Goal: Task Accomplishment & Management: Use online tool/utility

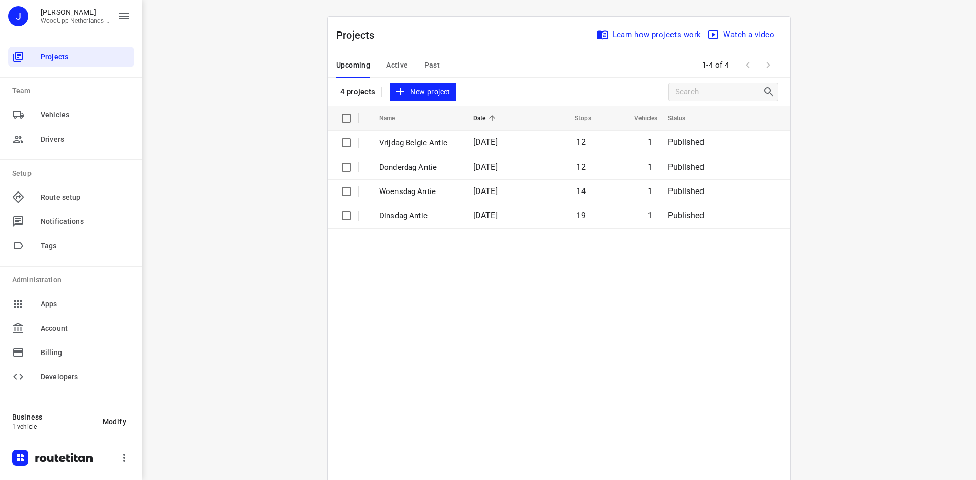
click at [440, 89] on span "New project" at bounding box center [423, 92] width 54 height 13
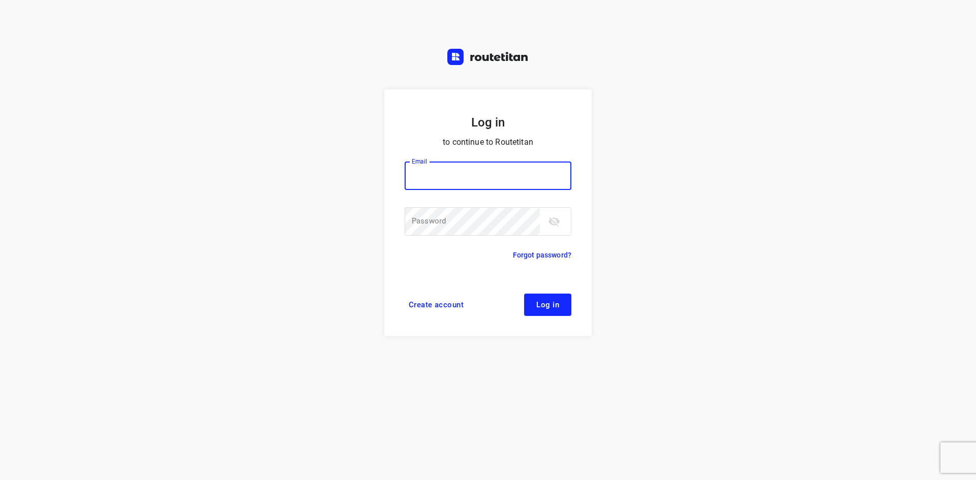
type input "[EMAIL_ADDRESS][DOMAIN_NAME]"
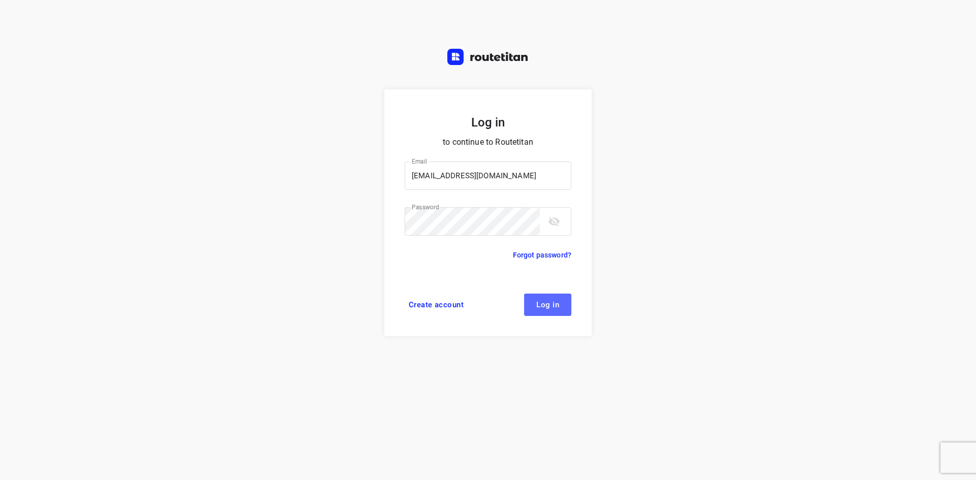
click at [557, 299] on button "Log in" at bounding box center [547, 305] width 47 height 22
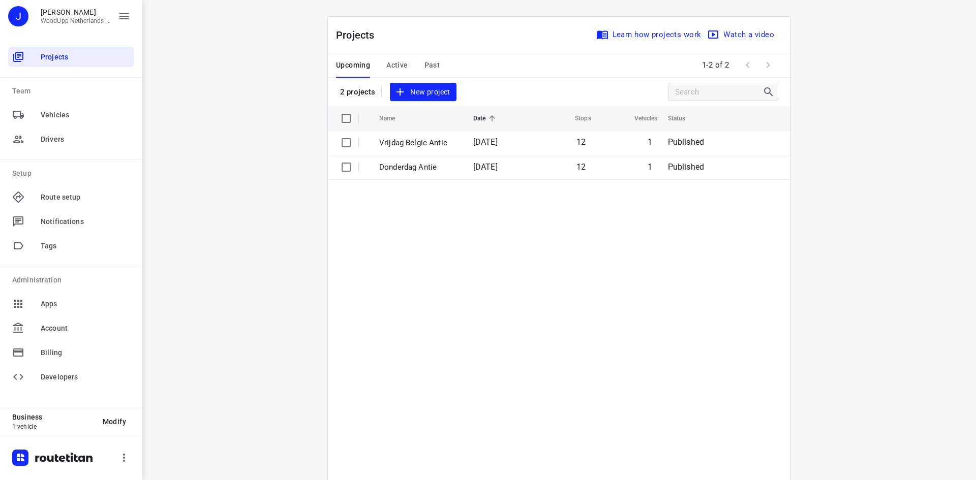
click at [418, 98] on span "New project" at bounding box center [423, 92] width 54 height 13
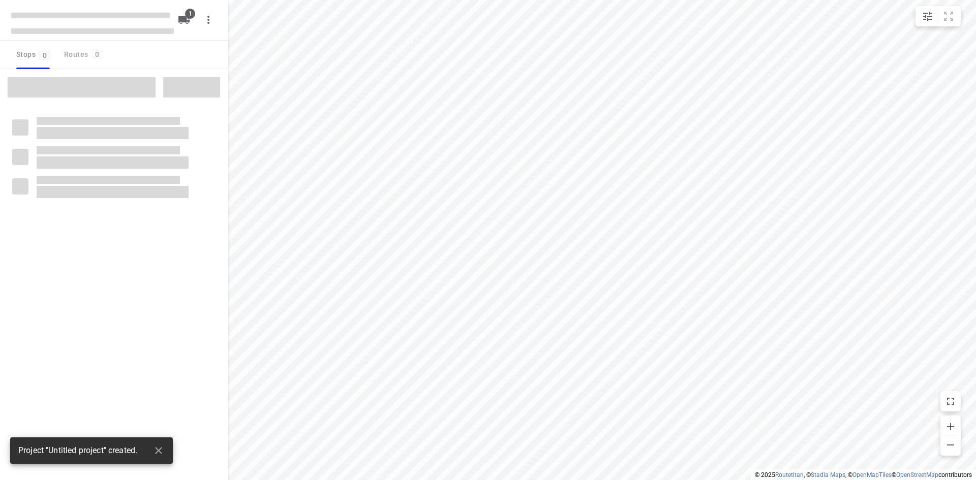
type input "distance"
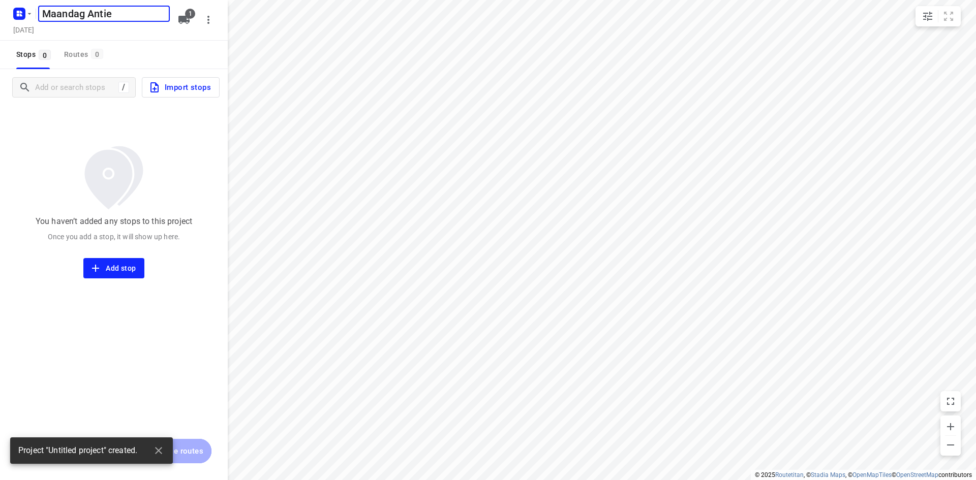
type input "Maandag Antie"
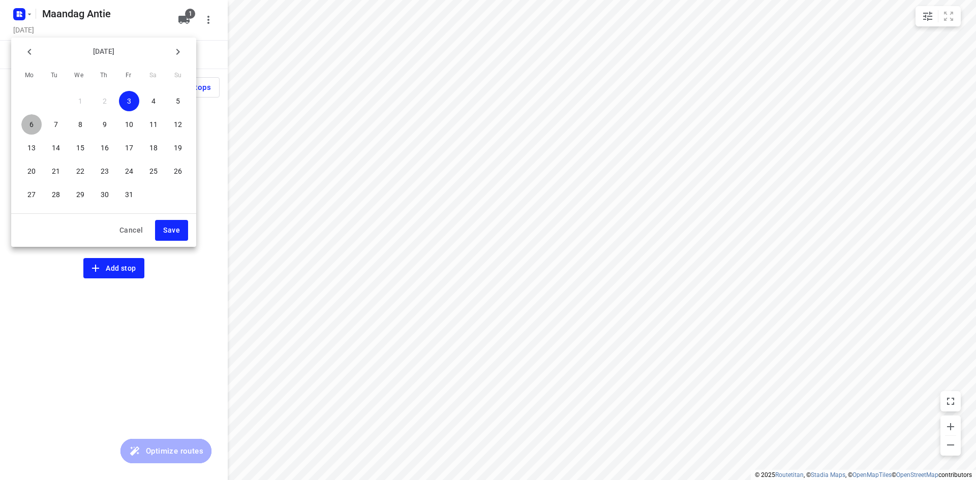
click at [39, 123] on span "6" at bounding box center [31, 124] width 20 height 10
click at [175, 232] on span "Save" at bounding box center [171, 230] width 17 height 13
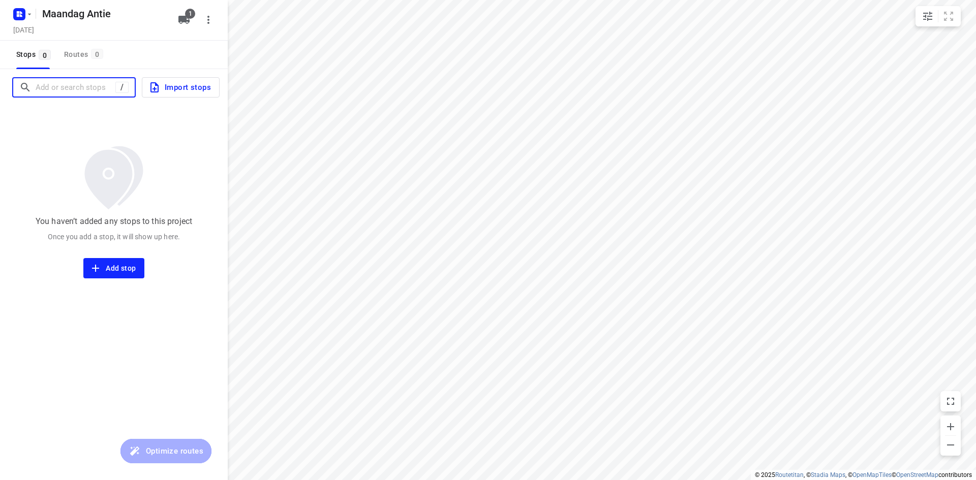
click at [63, 88] on input "Add or search stops" at bounding box center [76, 88] width 80 height 16
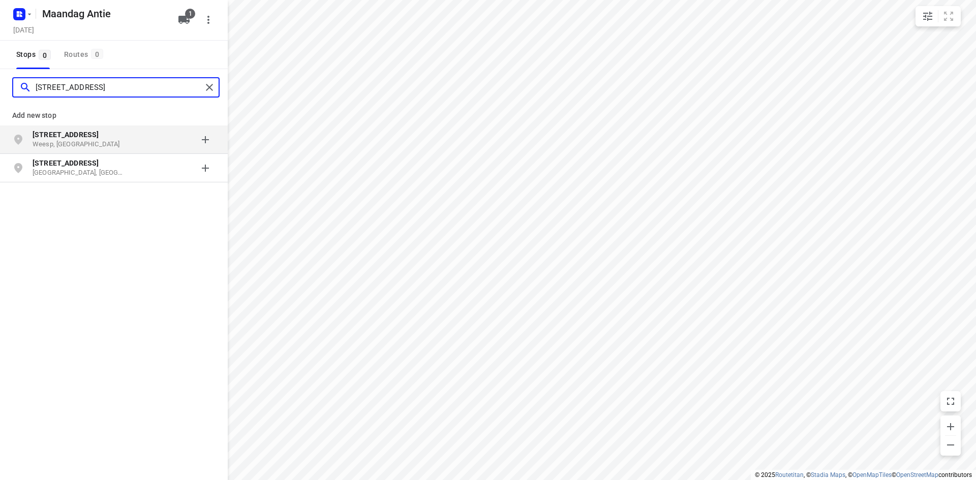
type input "[STREET_ADDRESS]"
click at [69, 137] on b "[STREET_ADDRESS]" at bounding box center [66, 135] width 66 height 8
type input "bovendijk 32f kwint"
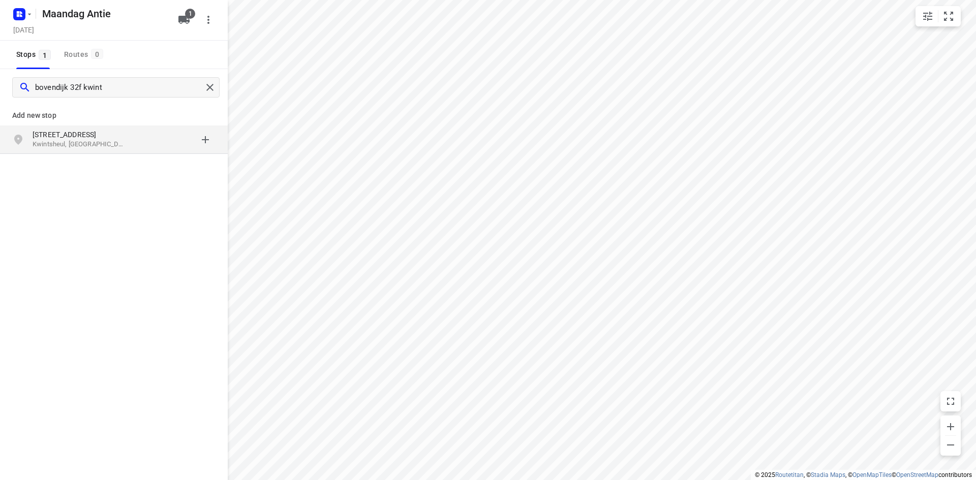
click at [83, 140] on p "Kwintsheul, [GEOGRAPHIC_DATA]" at bounding box center [80, 145] width 94 height 10
type input "van der maareltuinen 19 delft"
click at [83, 142] on p "[GEOGRAPHIC_DATA], [GEOGRAPHIC_DATA]" at bounding box center [80, 145] width 94 height 10
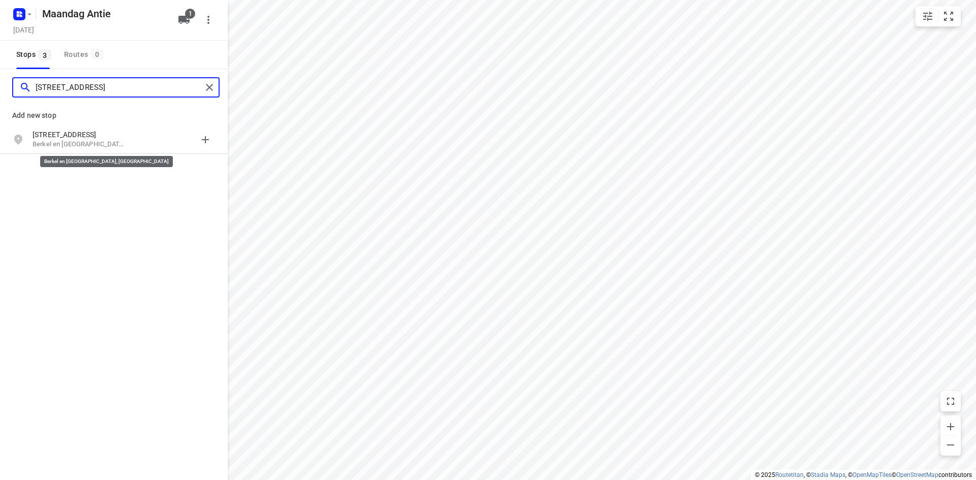
type input "[STREET_ADDRESS]"
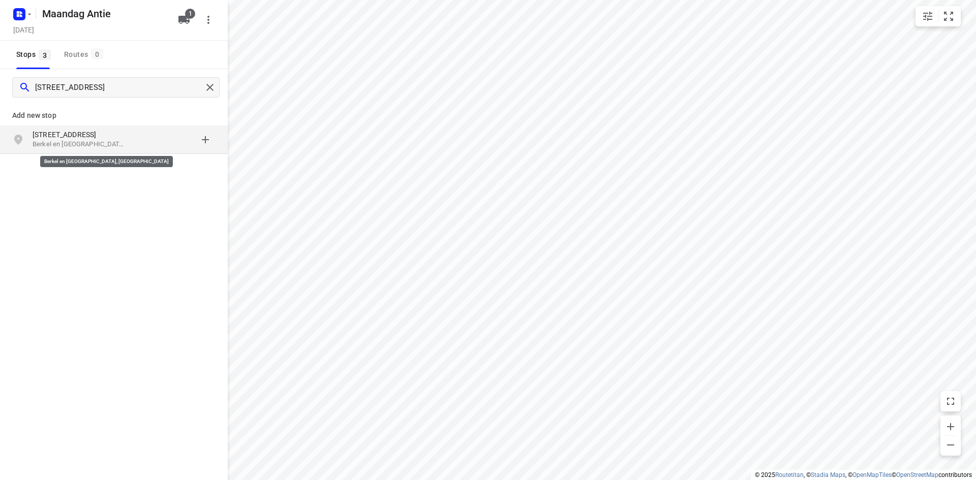
drag, startPoint x: 83, startPoint y: 143, endPoint x: 81, endPoint y: 151, distance: 8.0
click at [81, 151] on div "[STREET_ADDRESS]" at bounding box center [114, 140] width 228 height 28
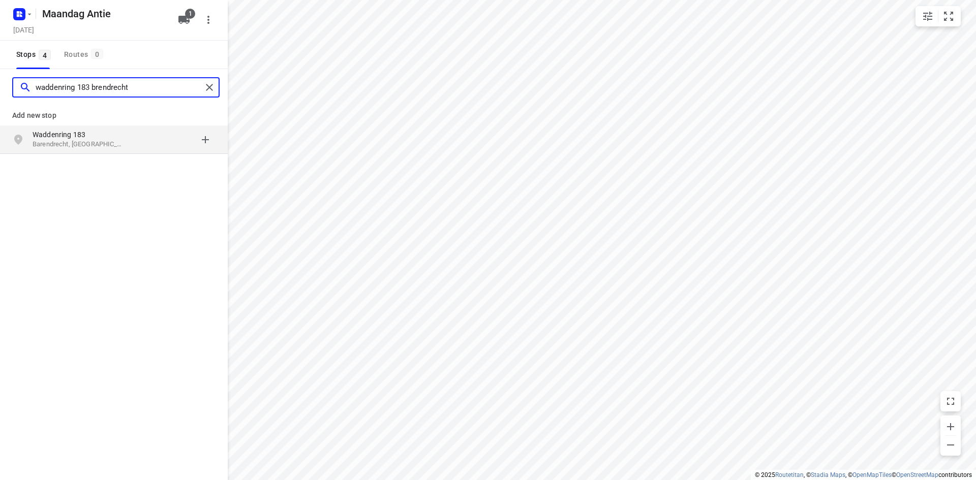
type input "waddenring 183 brendrecht"
click at [81, 148] on p "Barendrecht, [GEOGRAPHIC_DATA]" at bounding box center [80, 145] width 94 height 10
type input "[PERSON_NAME][STREET_ADDRESS]"
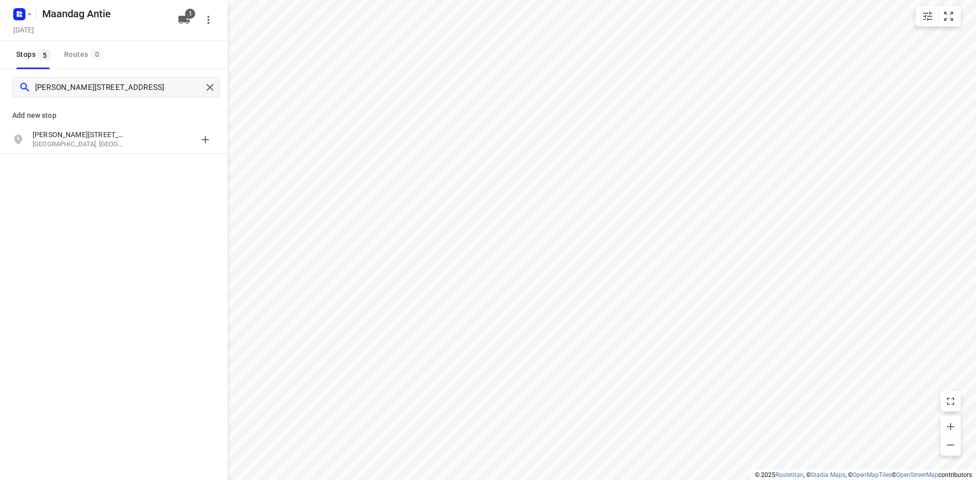
click at [81, 148] on p "[GEOGRAPHIC_DATA], [GEOGRAPHIC_DATA]" at bounding box center [80, 145] width 94 height 10
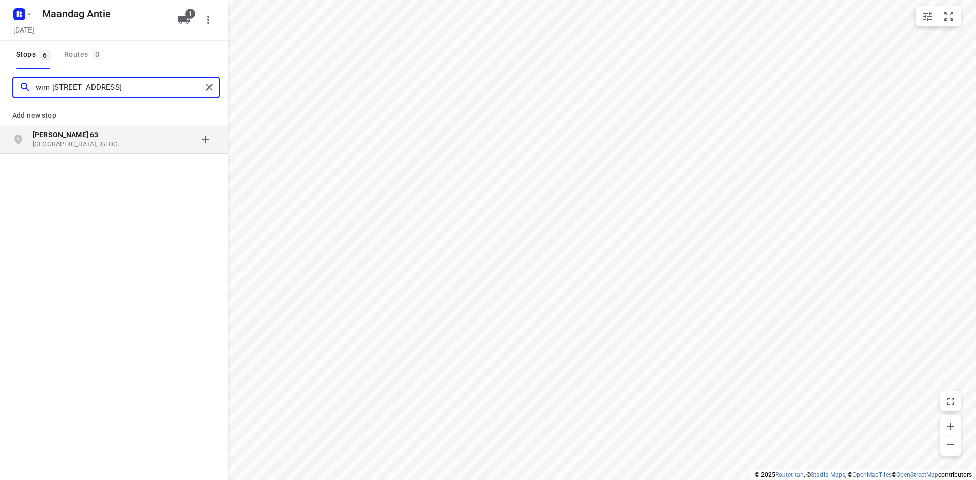
type input "wim [STREET_ADDRESS]"
click at [75, 141] on p "[GEOGRAPHIC_DATA], [GEOGRAPHIC_DATA]" at bounding box center [80, 145] width 94 height 10
type input "vecht en veld 32 vreeland"
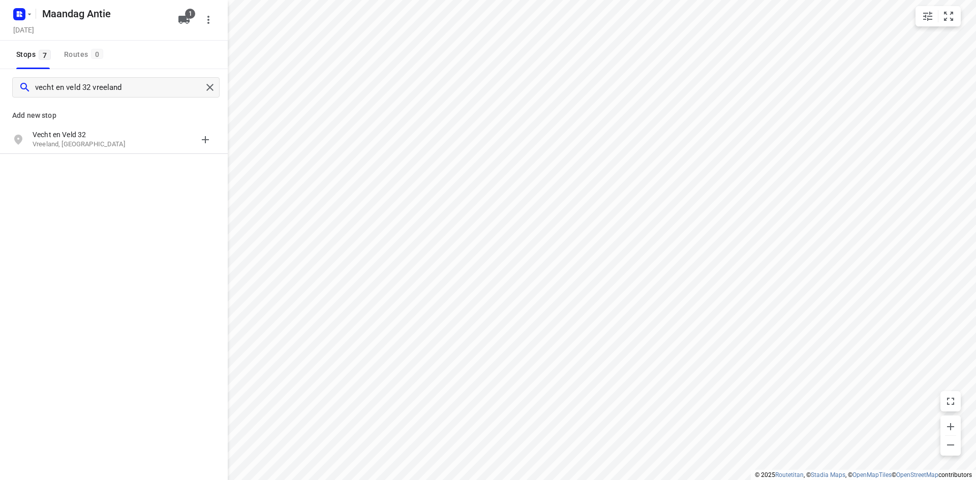
click at [94, 145] on p "Vreeland, [GEOGRAPHIC_DATA]" at bounding box center [80, 145] width 94 height 10
type input "[STREET_ADDRESS]"
click at [94, 145] on p "Mijdrecht, [GEOGRAPHIC_DATA]" at bounding box center [80, 145] width 94 height 10
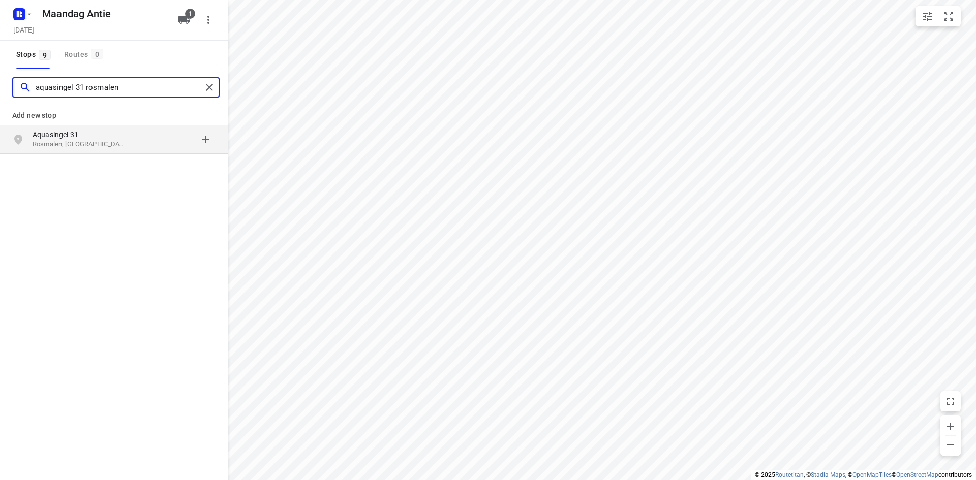
type input "aquasingel 31 rosmalen"
drag, startPoint x: 103, startPoint y: 152, endPoint x: 99, endPoint y: 143, distance: 10.2
click at [102, 145] on div "[STREET_ADDRESS]" at bounding box center [114, 140] width 228 height 28
type input "maxend 5b nistelrode"
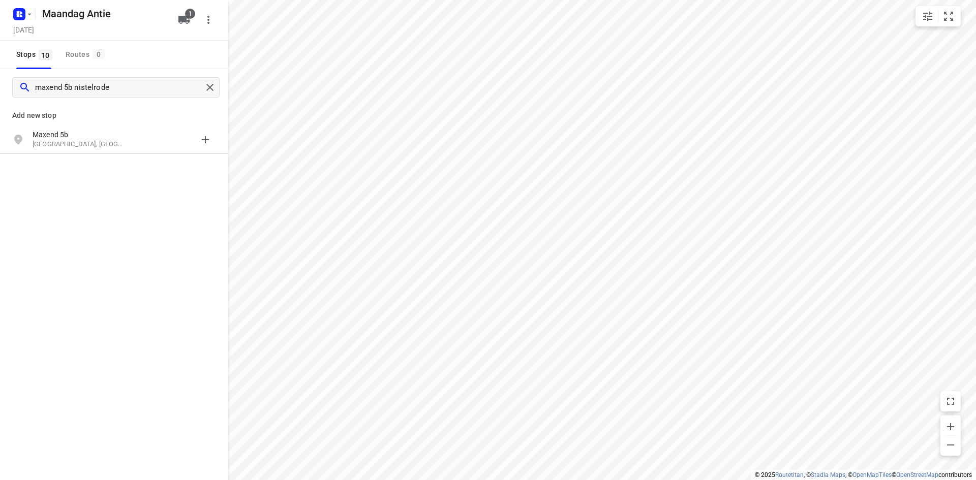
click at [98, 143] on p "[GEOGRAPHIC_DATA], [GEOGRAPHIC_DATA]" at bounding box center [80, 145] width 94 height 10
type input "kanaalstraat 24 oss"
click at [101, 144] on p "Oss, [GEOGRAPHIC_DATA]" at bounding box center [80, 145] width 94 height 10
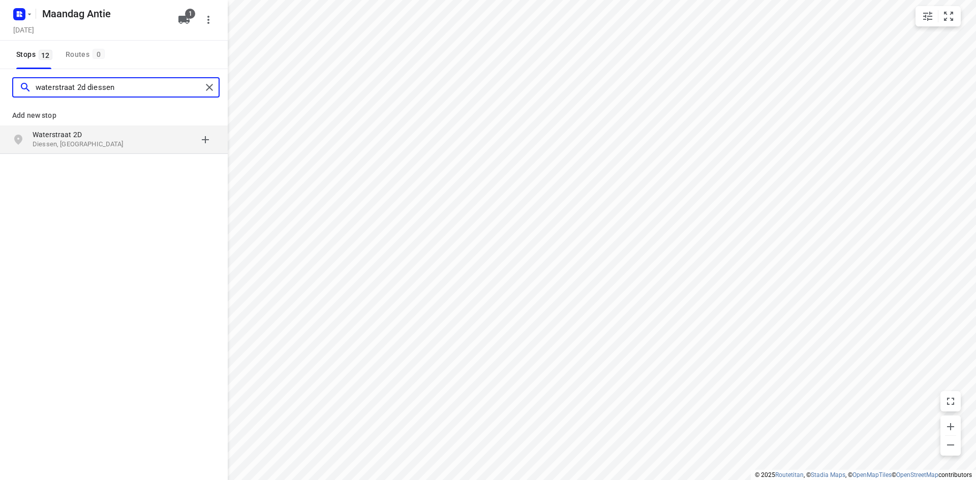
type input "waterstraat 2d diessen"
click at [110, 142] on p "Diessen, [GEOGRAPHIC_DATA]" at bounding box center [80, 145] width 94 height 10
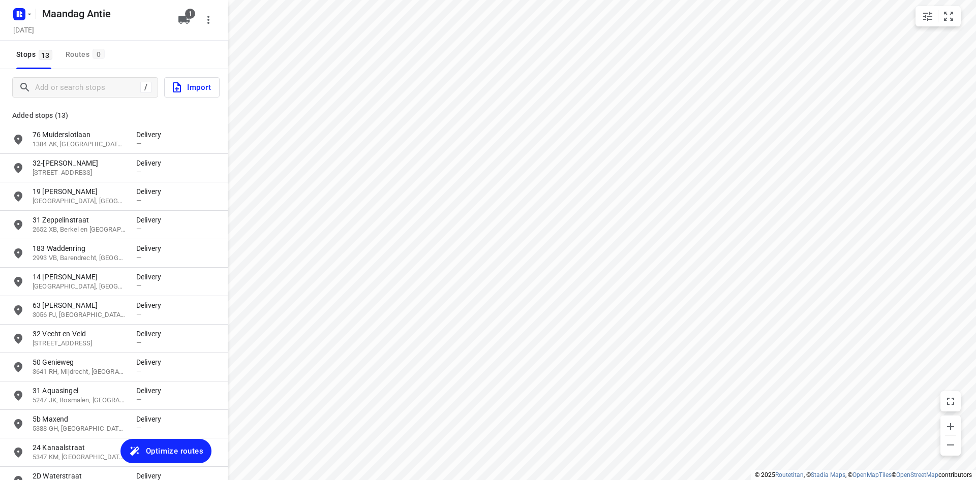
click at [118, 34] on div "[DATE]" at bounding box center [92, 31] width 163 height 14
click at [182, 21] on icon "button" at bounding box center [183, 20] width 11 height 8
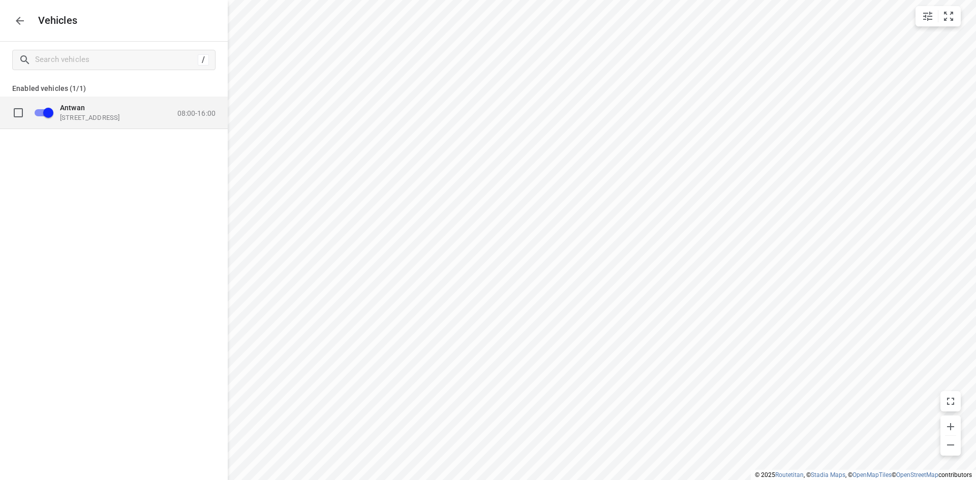
click at [196, 114] on p "08:00-16:00" at bounding box center [196, 113] width 38 height 8
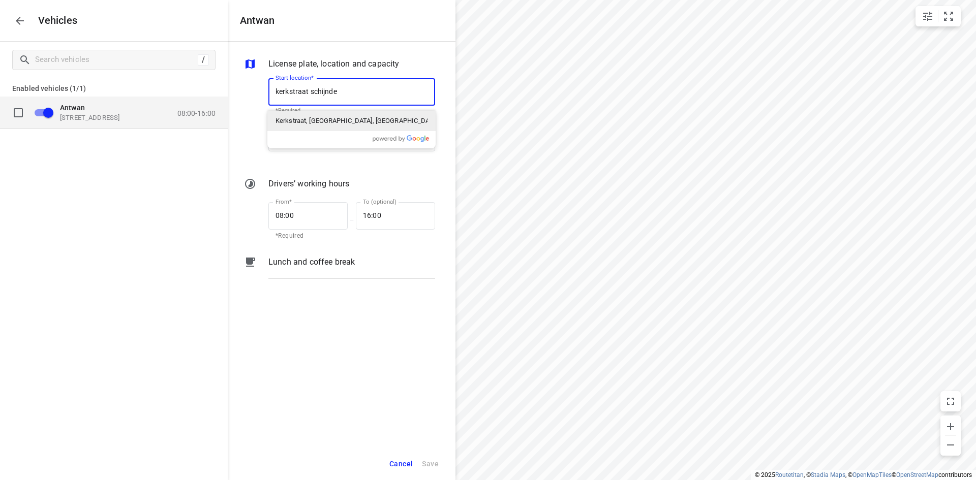
type input "kerkstraat schijndel"
type input "[STREET_ADDRESS]"
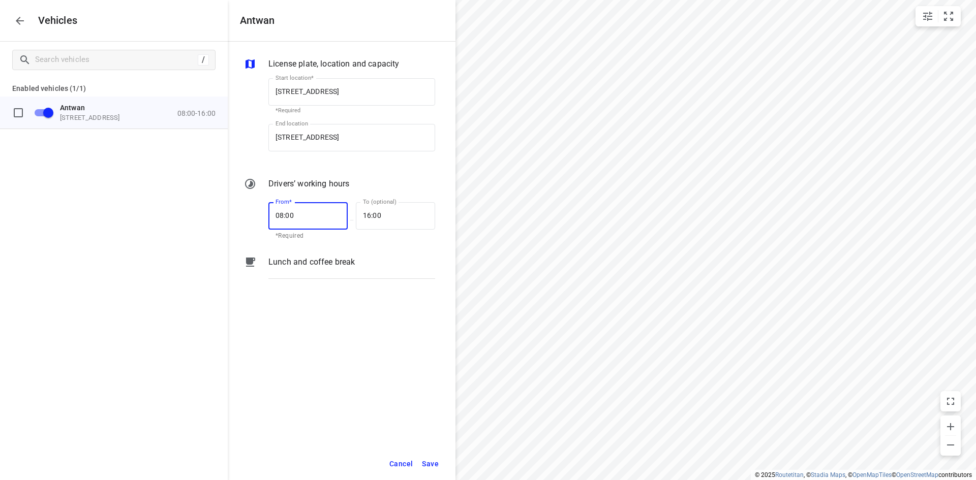
click at [280, 219] on input "08:00" at bounding box center [302, 215] width 68 height 27
type input "07:30"
type input "17:00"
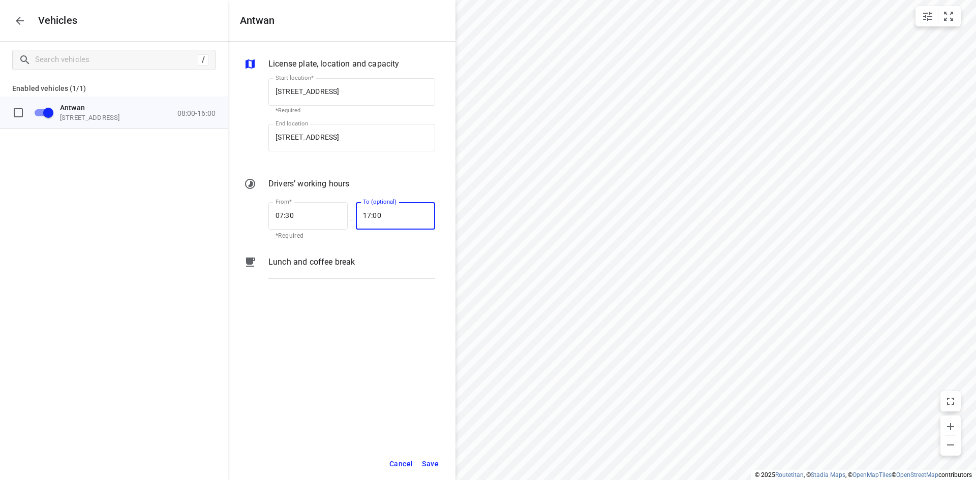
click at [439, 465] on button "Save" at bounding box center [430, 464] width 26 height 21
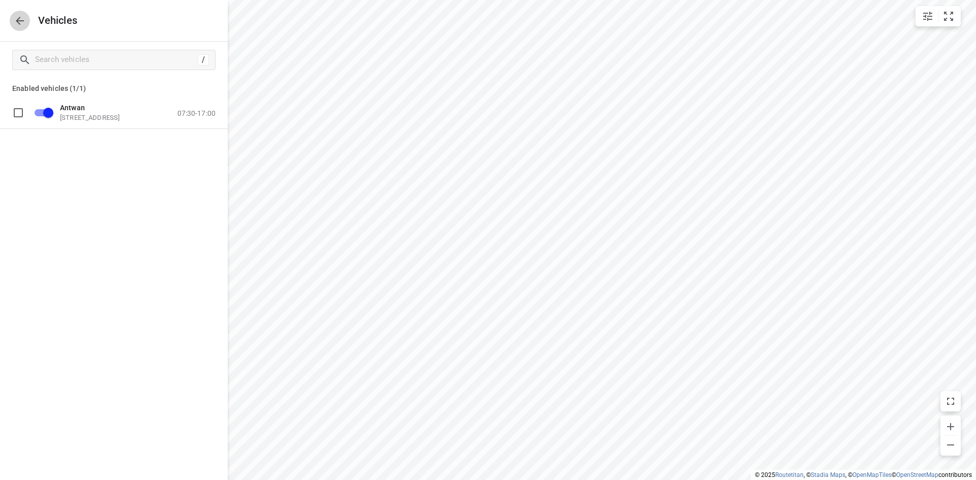
click at [18, 18] on icon "button" at bounding box center [20, 21] width 12 height 12
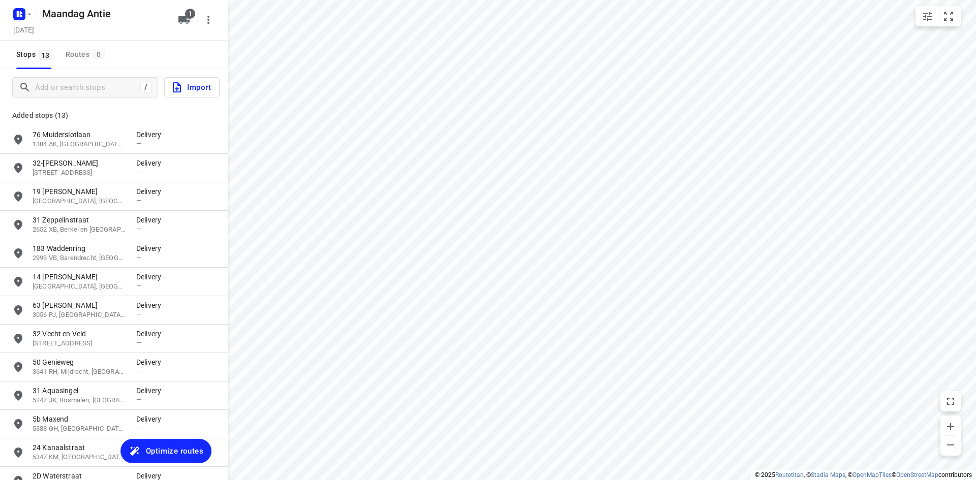
click at [170, 451] on span "Optimize routes" at bounding box center [174, 451] width 57 height 13
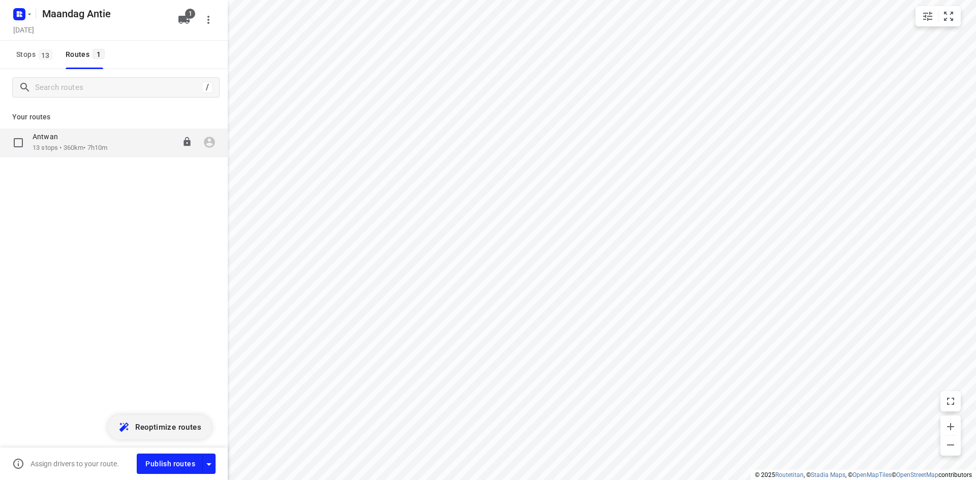
click at [89, 152] on p "13 stops • 360km • 7h10m" at bounding box center [70, 148] width 75 height 10
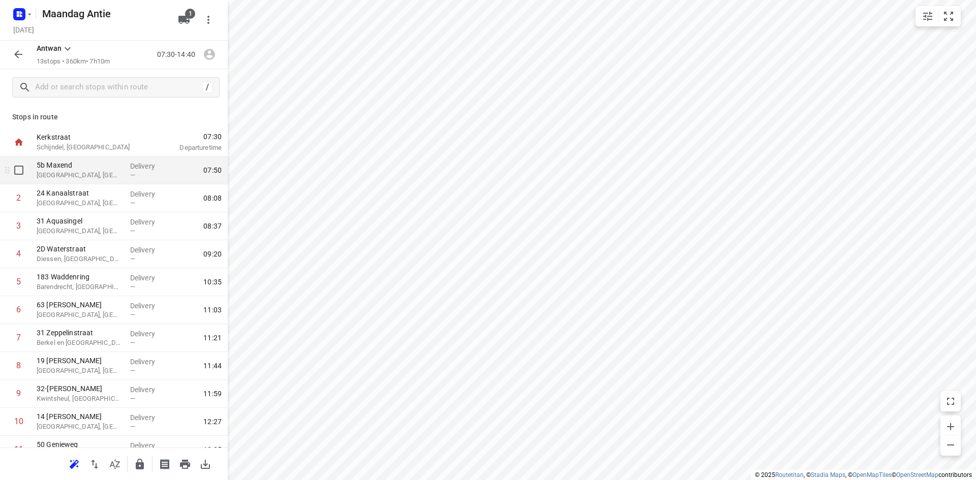
click at [73, 173] on p "[GEOGRAPHIC_DATA], [GEOGRAPHIC_DATA]" at bounding box center [79, 175] width 85 height 10
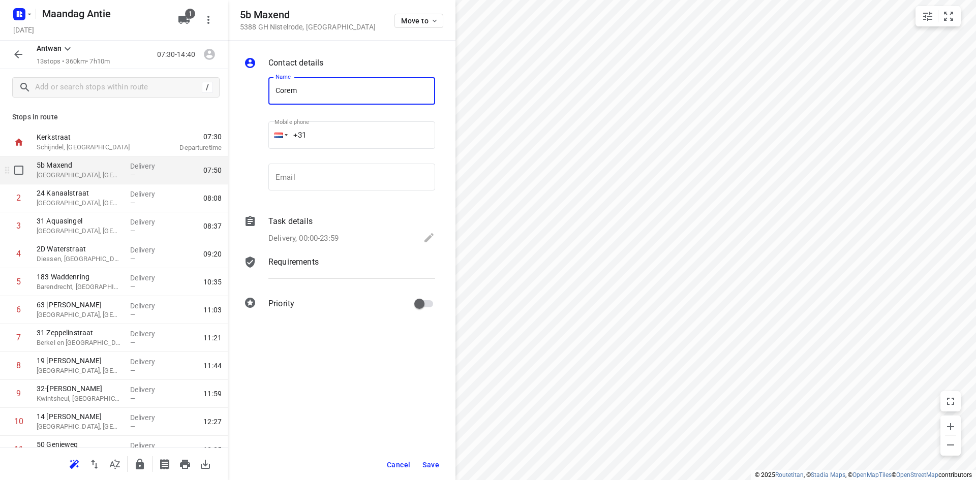
type input "Corem Interieurs"
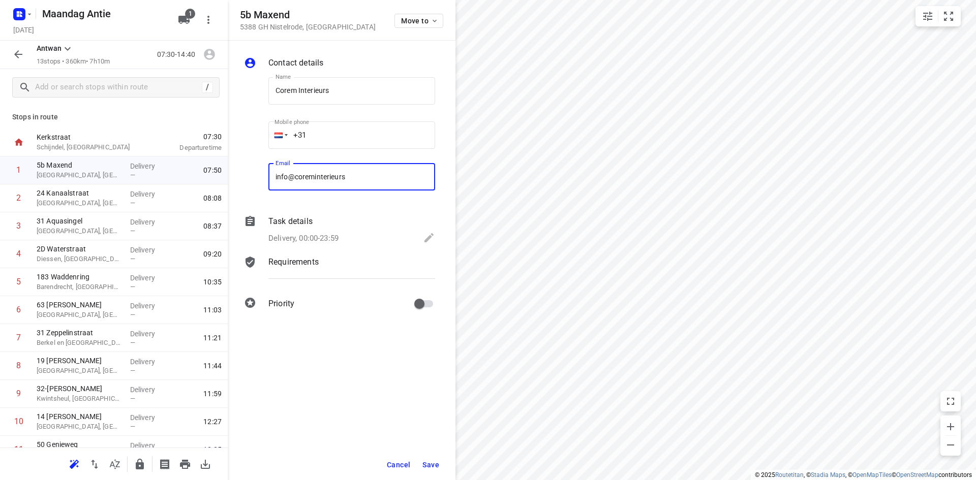
type input "[EMAIL_ADDRESS][DOMAIN_NAME]"
click at [432, 459] on button "Save" at bounding box center [430, 465] width 25 height 18
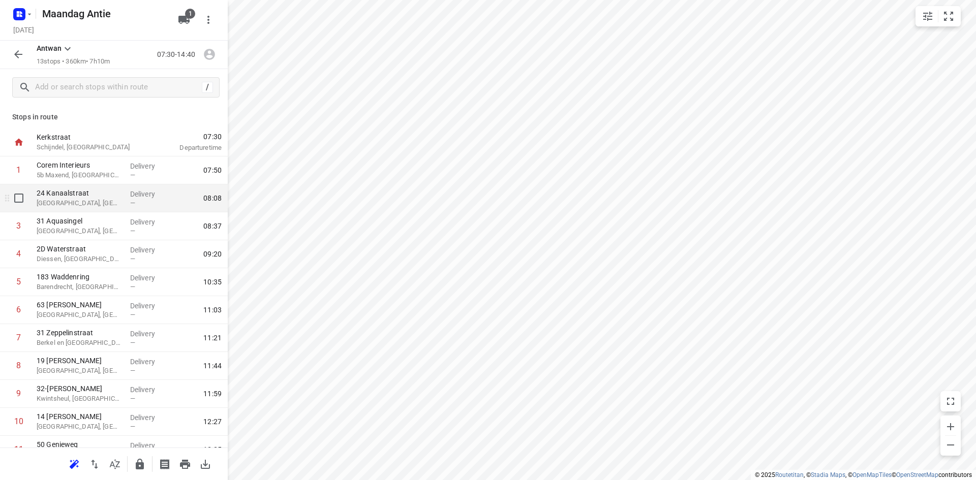
click at [77, 204] on p "[GEOGRAPHIC_DATA], [GEOGRAPHIC_DATA]" at bounding box center [79, 203] width 85 height 10
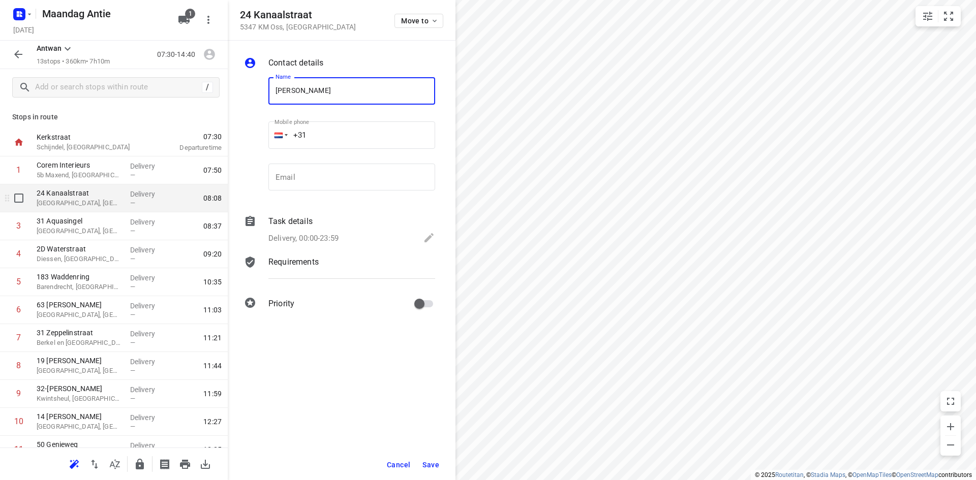
type input "[PERSON_NAME]"
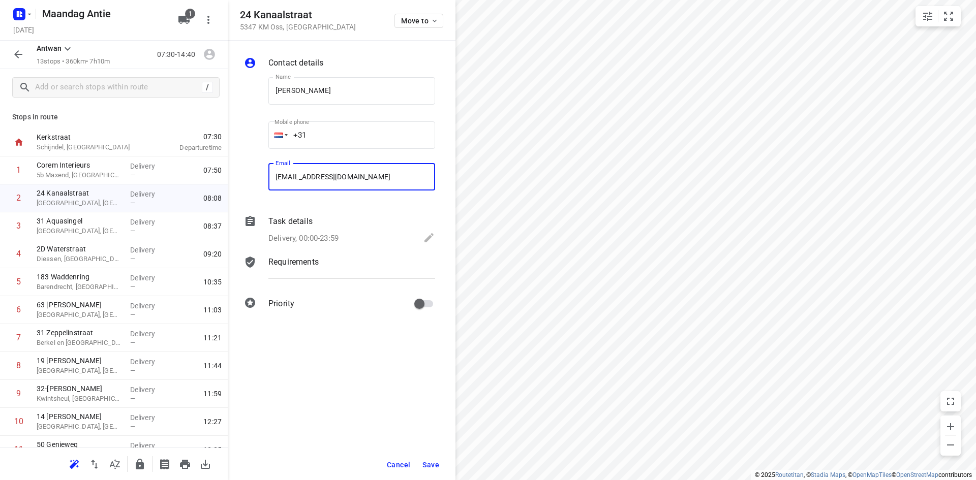
type input "[EMAIL_ADDRESS][DOMAIN_NAME]"
click at [441, 466] on button "Save" at bounding box center [430, 465] width 25 height 18
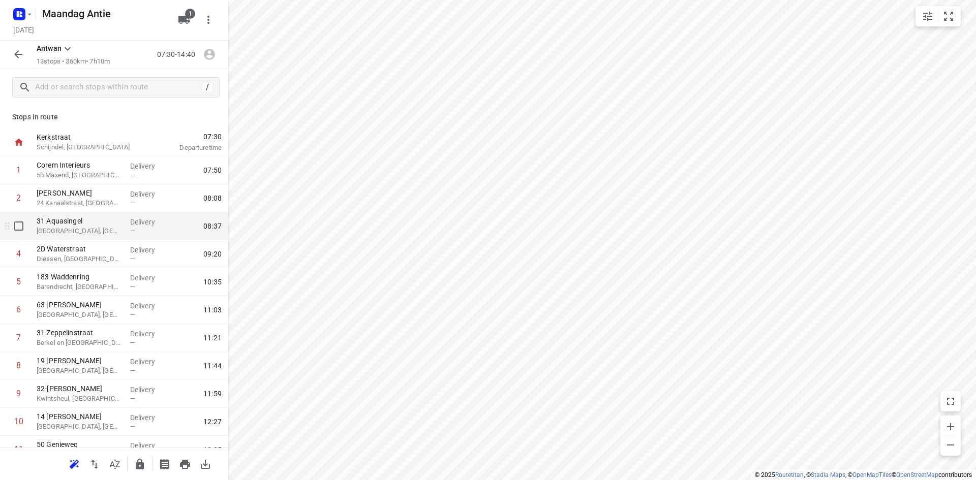
click at [76, 234] on p "[GEOGRAPHIC_DATA], [GEOGRAPHIC_DATA]" at bounding box center [79, 231] width 85 height 10
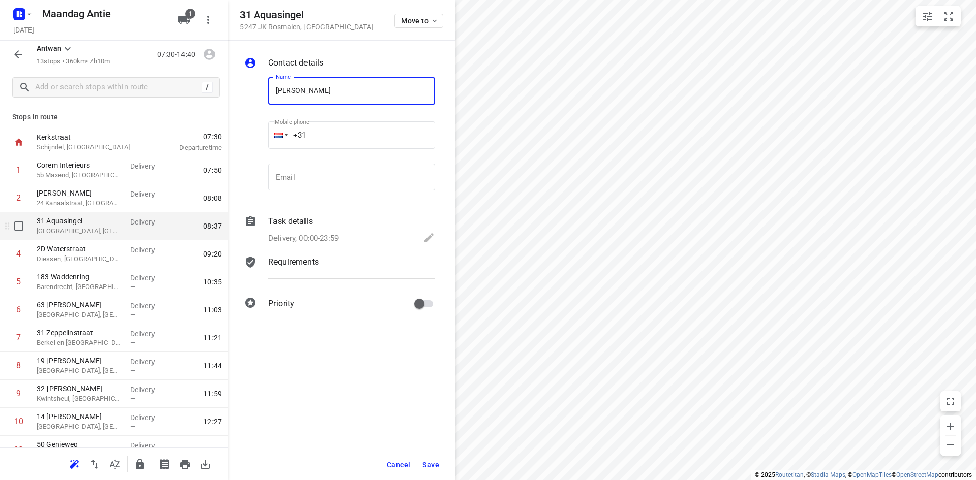
type input "[PERSON_NAME]"
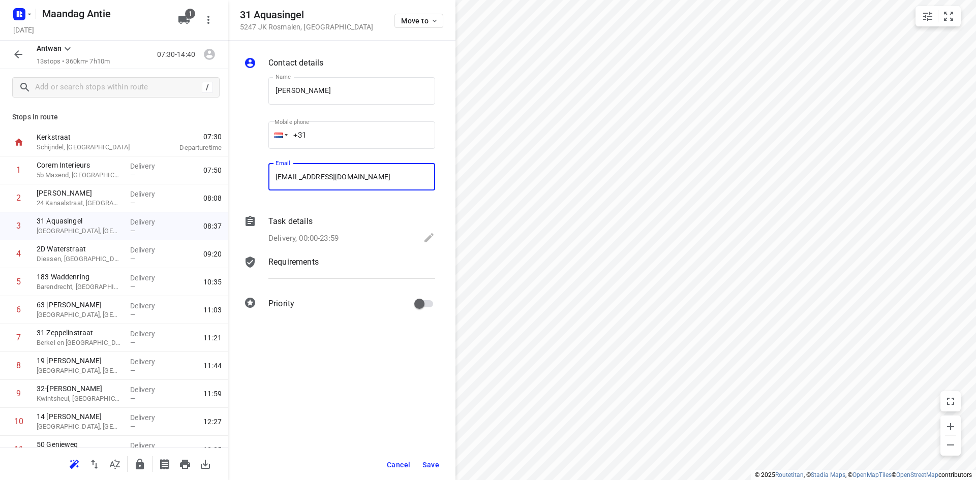
type input "[EMAIL_ADDRESS][DOMAIN_NAME]"
click at [429, 463] on span "Save" at bounding box center [430, 465] width 17 height 8
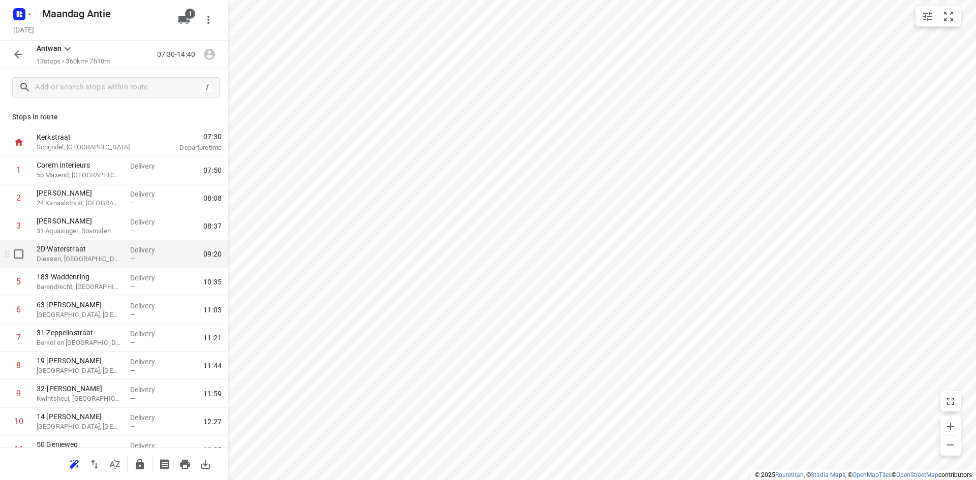
click at [92, 259] on p "Diessen, [GEOGRAPHIC_DATA]" at bounding box center [79, 259] width 85 height 10
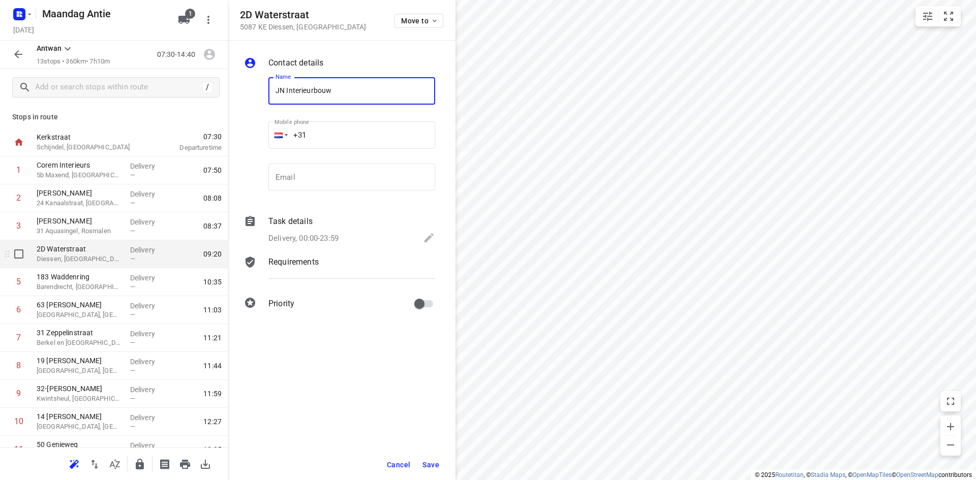
type input "JN Interieurbouw"
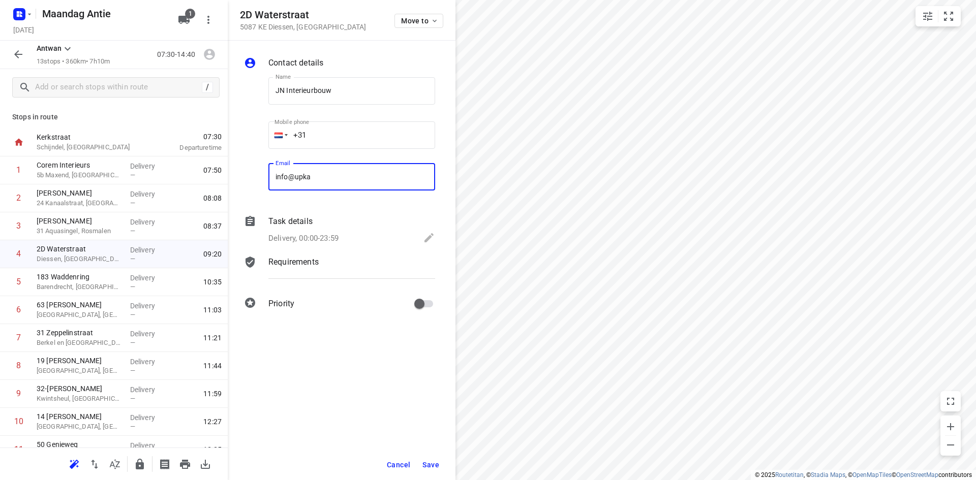
type input "[EMAIL_ADDRESS][DOMAIN_NAME]"
click at [433, 468] on span "Save" at bounding box center [430, 465] width 17 height 8
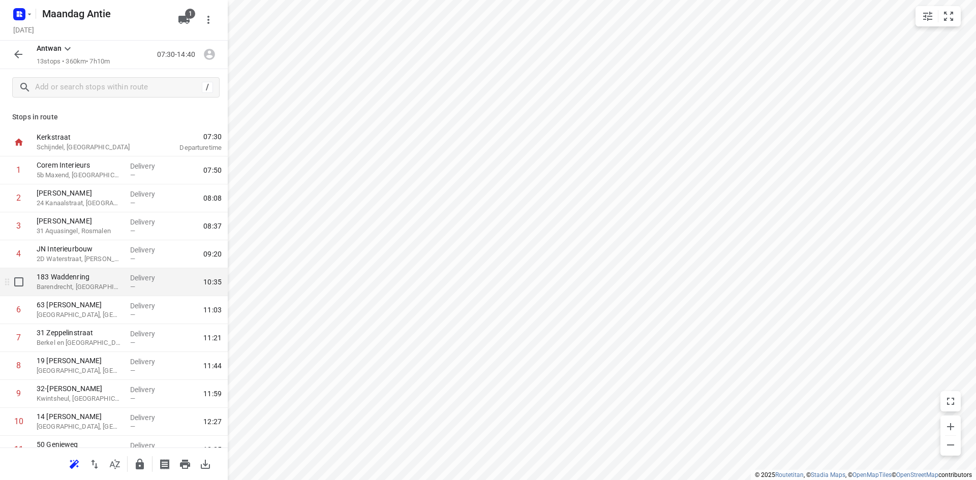
click at [78, 287] on p "Barendrecht, [GEOGRAPHIC_DATA]" at bounding box center [79, 287] width 85 height 10
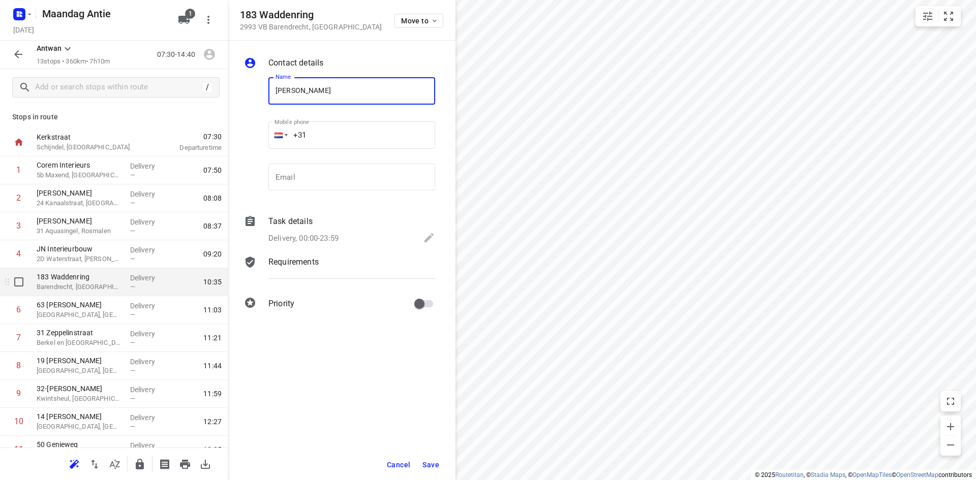
type input "[PERSON_NAME]"
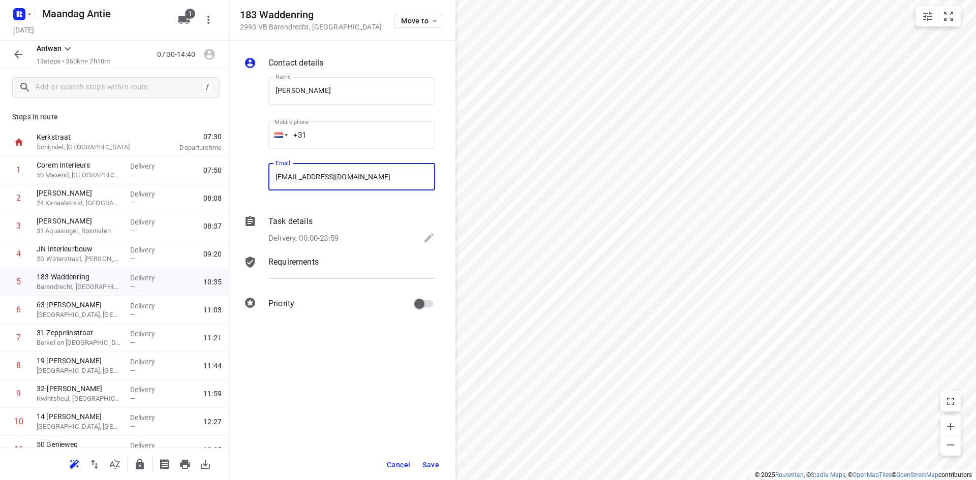
type input "[EMAIL_ADDRESS][DOMAIN_NAME]"
click at [436, 465] on span "Save" at bounding box center [430, 465] width 17 height 8
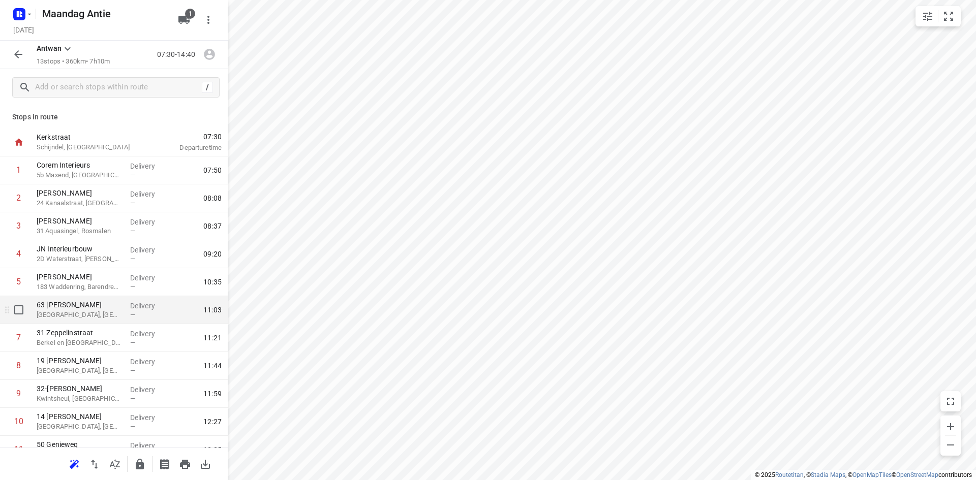
click at [96, 322] on div "[STREET_ADDRESS][PERSON_NAME]" at bounding box center [80, 310] width 94 height 28
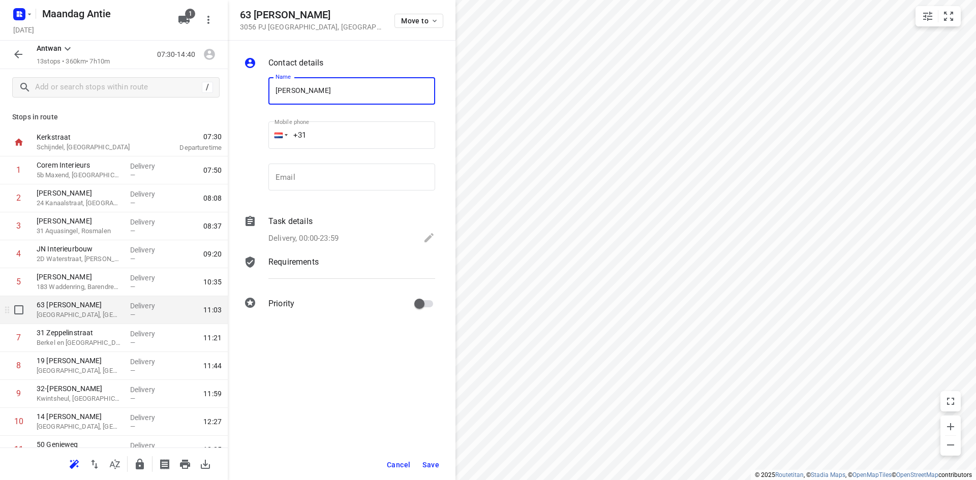
type input "[PERSON_NAME]"
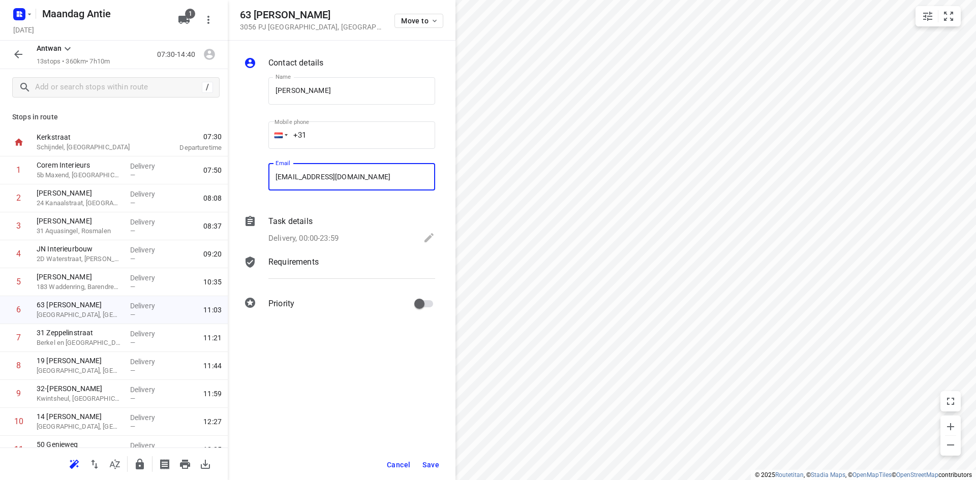
type input "[EMAIL_ADDRESS][DOMAIN_NAME]"
click at [444, 460] on div "Cancel Save" at bounding box center [342, 465] width 228 height 31
click at [437, 462] on span "Save" at bounding box center [430, 465] width 17 height 8
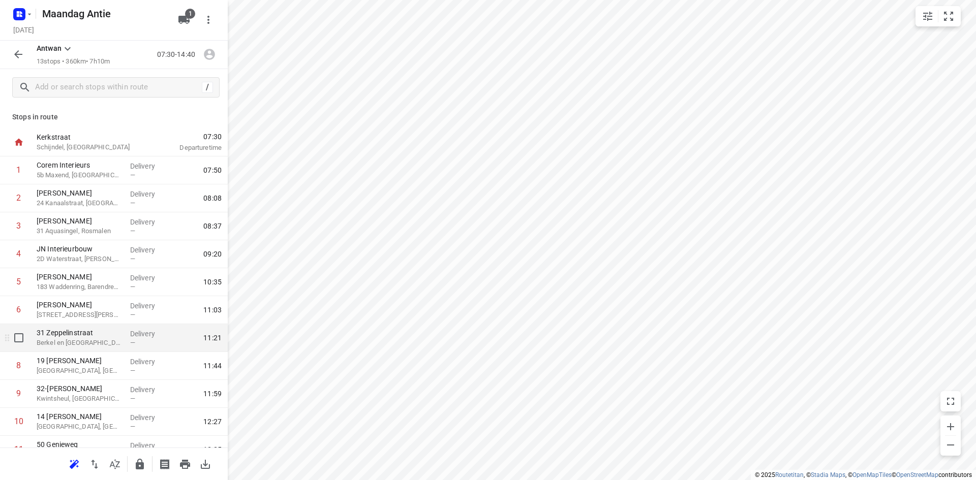
click at [120, 345] on div "[STREET_ADDRESS]" at bounding box center [80, 338] width 94 height 28
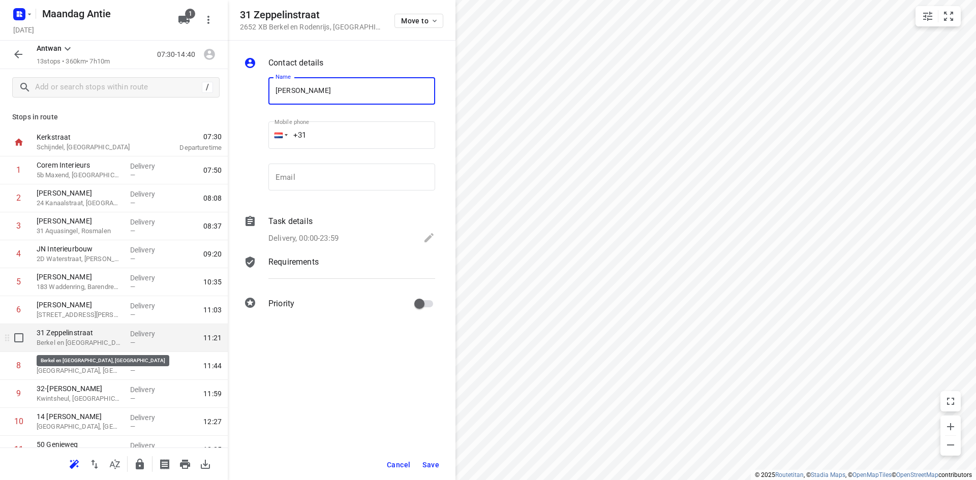
type input "[PERSON_NAME]"
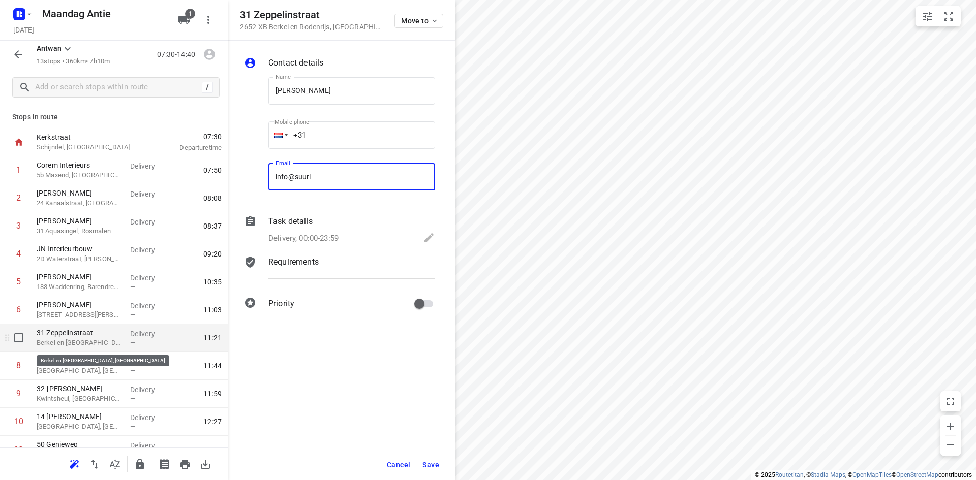
type input "[EMAIL_ADDRESS][DOMAIN_NAME]"
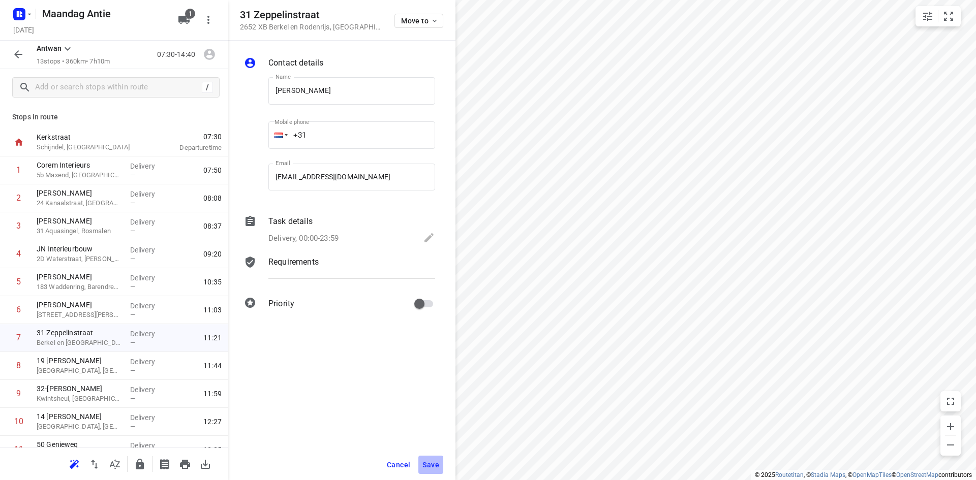
click at [427, 463] on span "Save" at bounding box center [430, 465] width 17 height 8
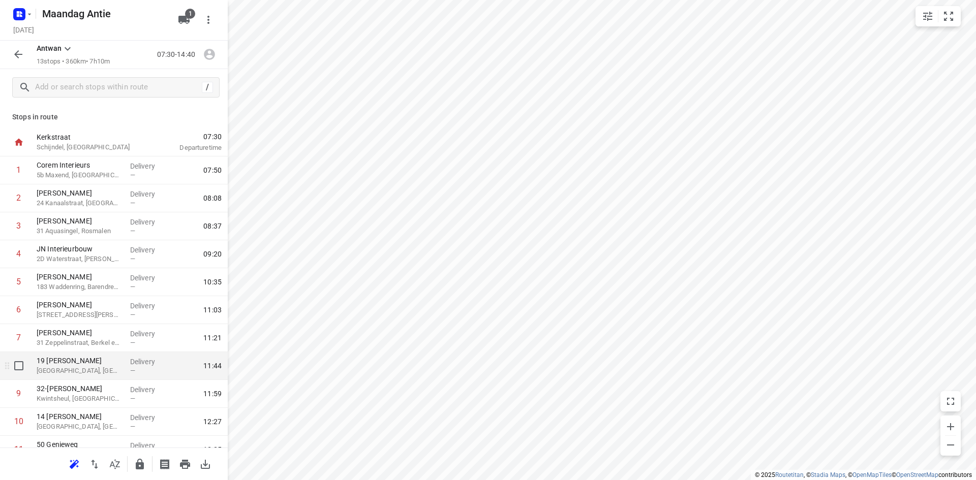
click at [97, 367] on p "[GEOGRAPHIC_DATA], [GEOGRAPHIC_DATA]" at bounding box center [79, 371] width 85 height 10
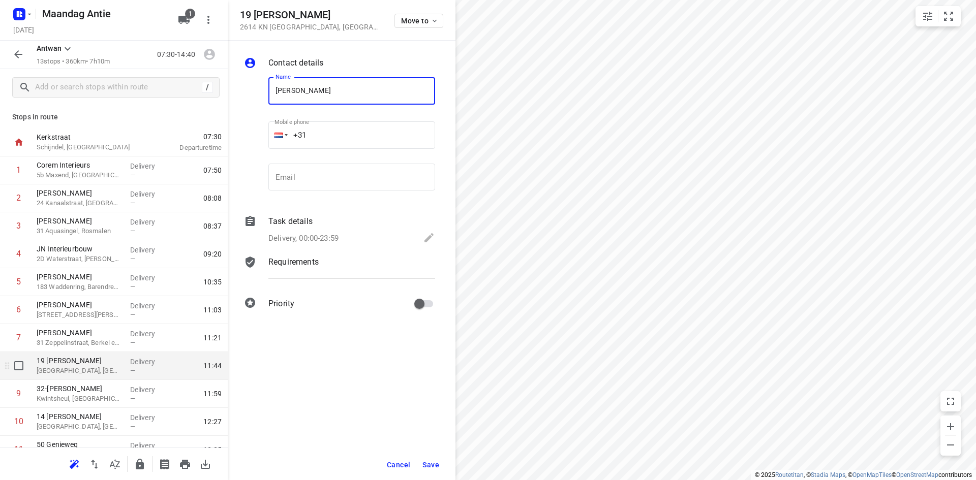
type input "[PERSON_NAME]"
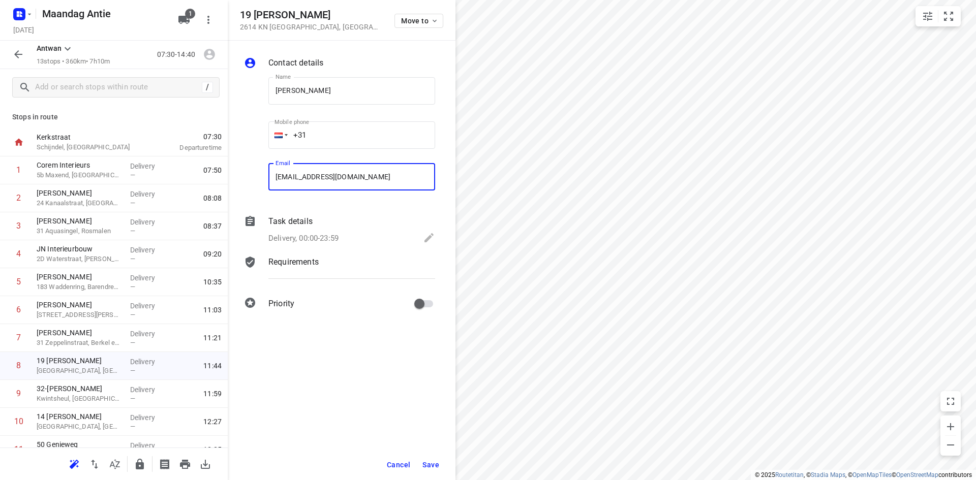
type input "[EMAIL_ADDRESS][DOMAIN_NAME]"
click at [439, 464] on span "Save" at bounding box center [430, 465] width 17 height 8
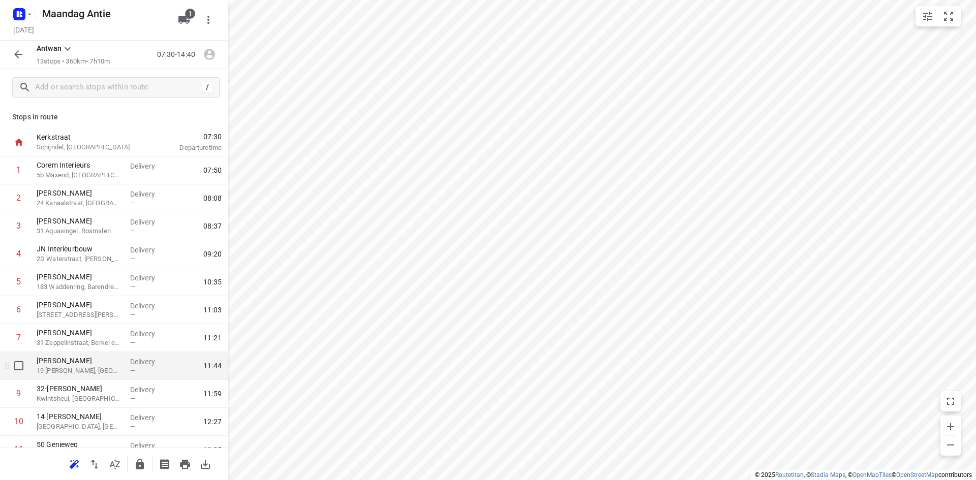
scroll to position [100, 0]
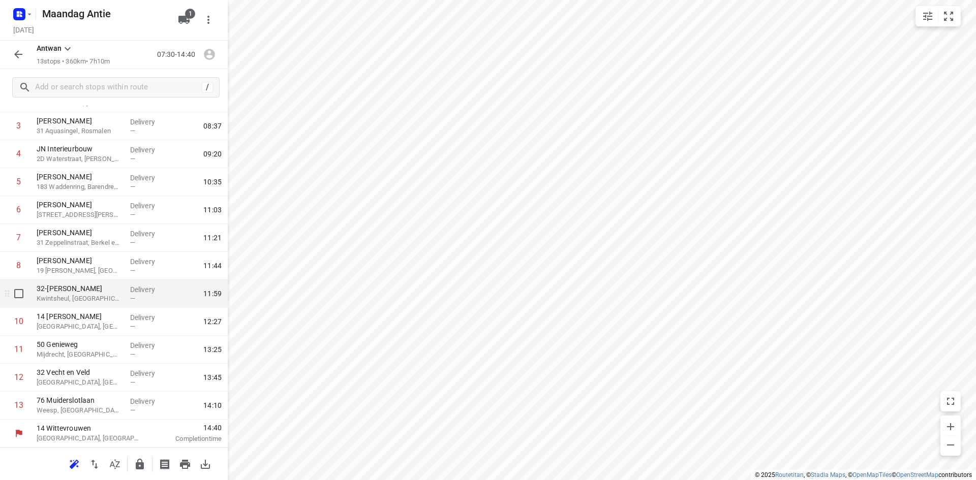
click at [71, 305] on div "32-F Bovendijk Kwintsheul, [GEOGRAPHIC_DATA]" at bounding box center [80, 294] width 94 height 28
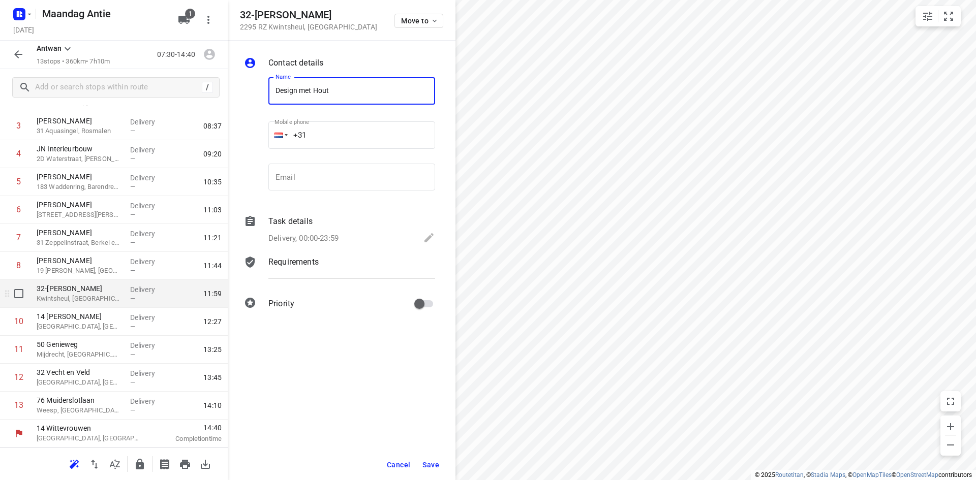
type input "Design met Hout"
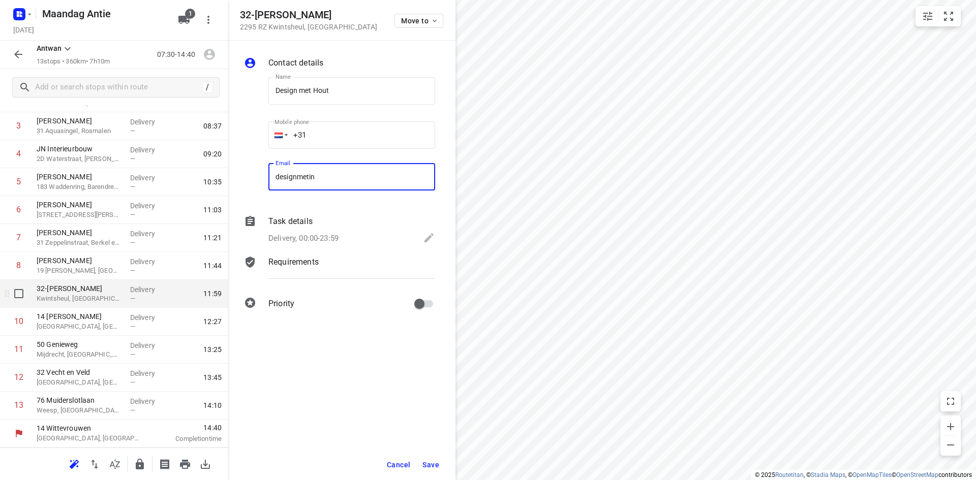
type input "[EMAIL_ADDRESS][DOMAIN_NAME]"
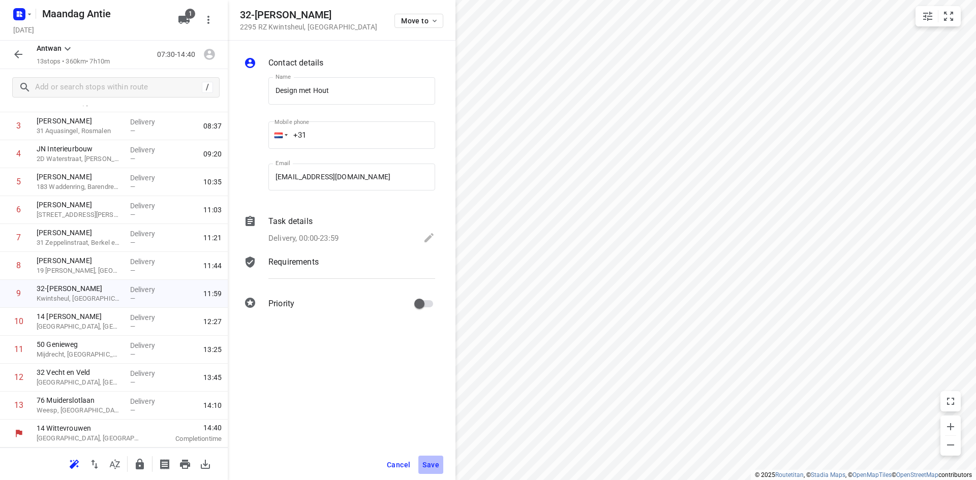
click at [436, 465] on span "Save" at bounding box center [430, 465] width 17 height 8
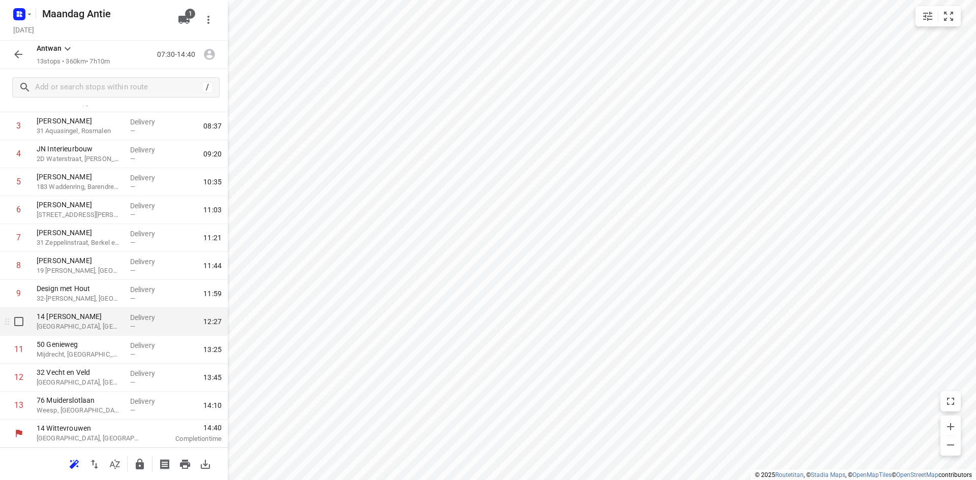
click at [80, 320] on p "14 [PERSON_NAME]" at bounding box center [79, 317] width 85 height 10
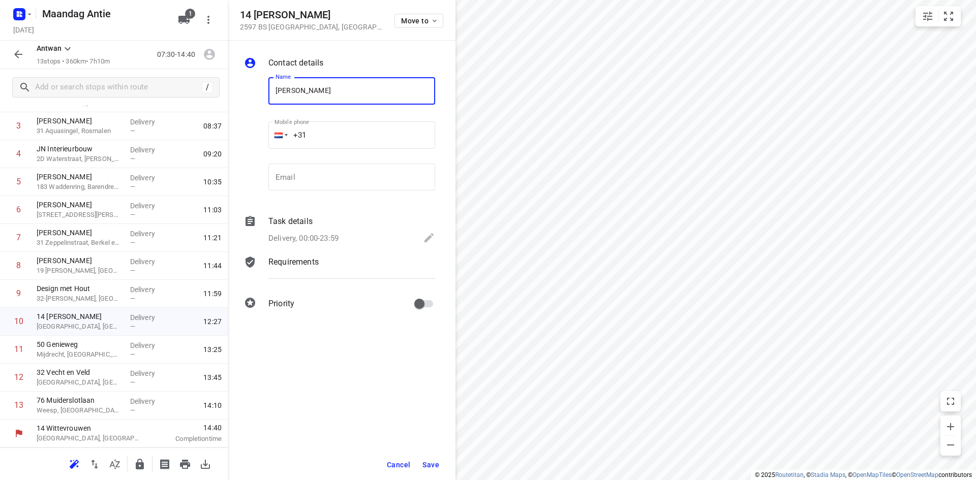
type input "[PERSON_NAME]"
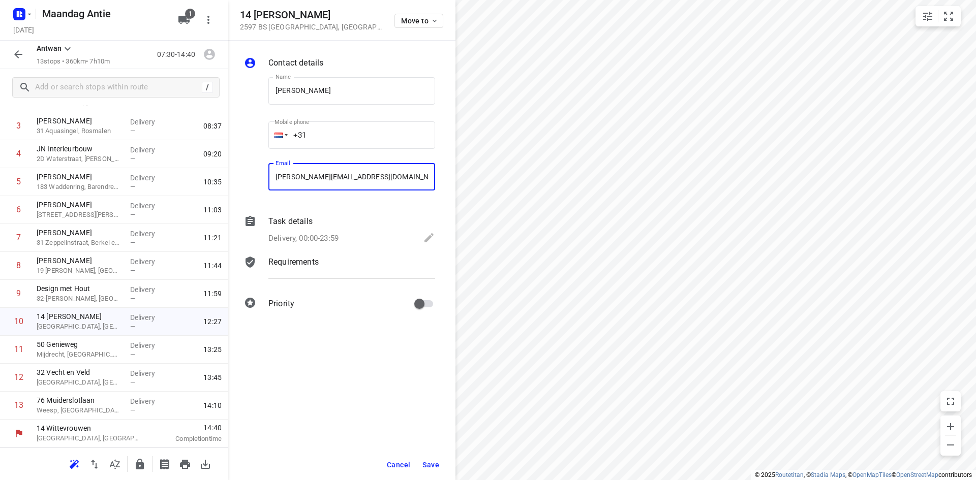
type input "[PERSON_NAME][EMAIL_ADDRESS][DOMAIN_NAME]"
click at [432, 465] on span "Save" at bounding box center [430, 465] width 17 height 8
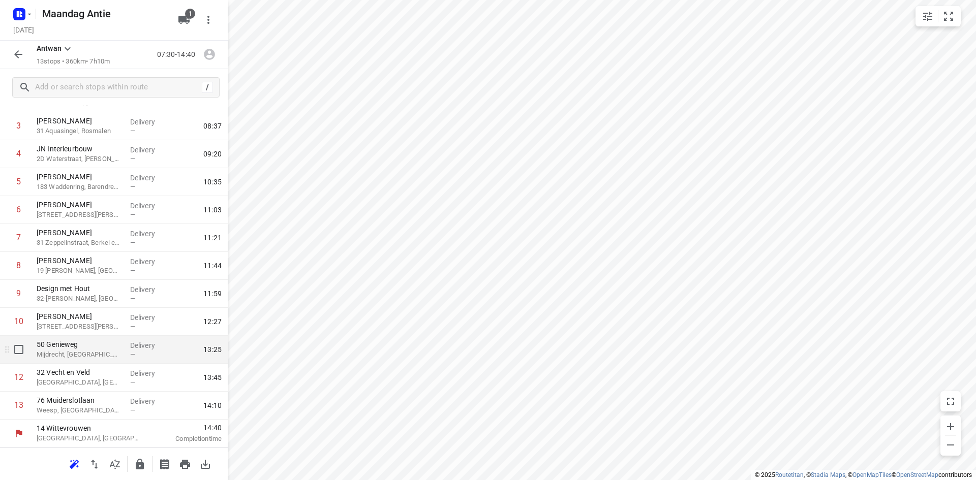
click at [86, 357] on p "Mijdrecht, [GEOGRAPHIC_DATA]" at bounding box center [79, 355] width 85 height 10
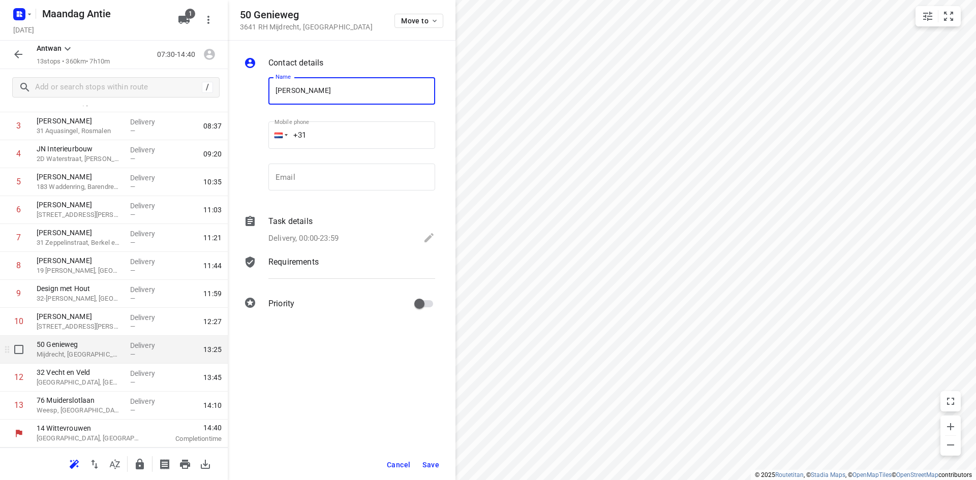
type input "[PERSON_NAME]"
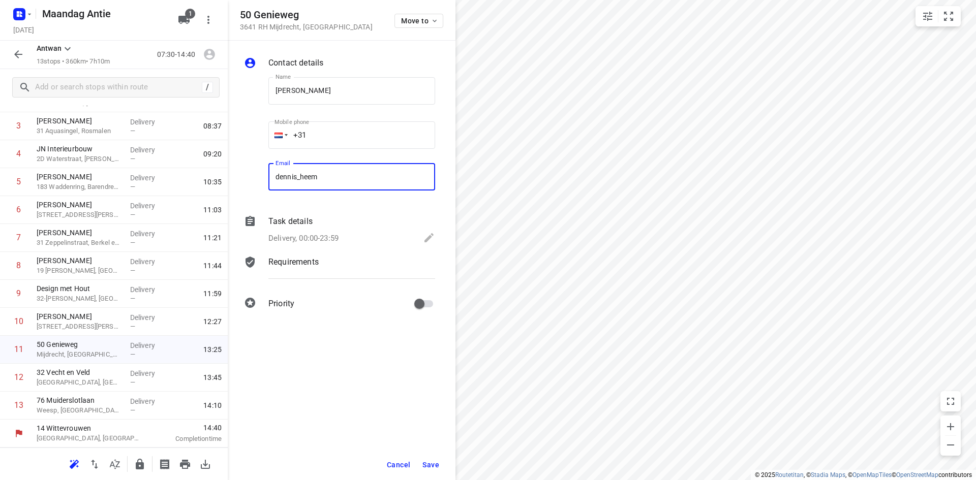
type input "[PERSON_NAME][EMAIL_ADDRESS][DOMAIN_NAME]"
click at [426, 468] on span "Save" at bounding box center [430, 465] width 17 height 8
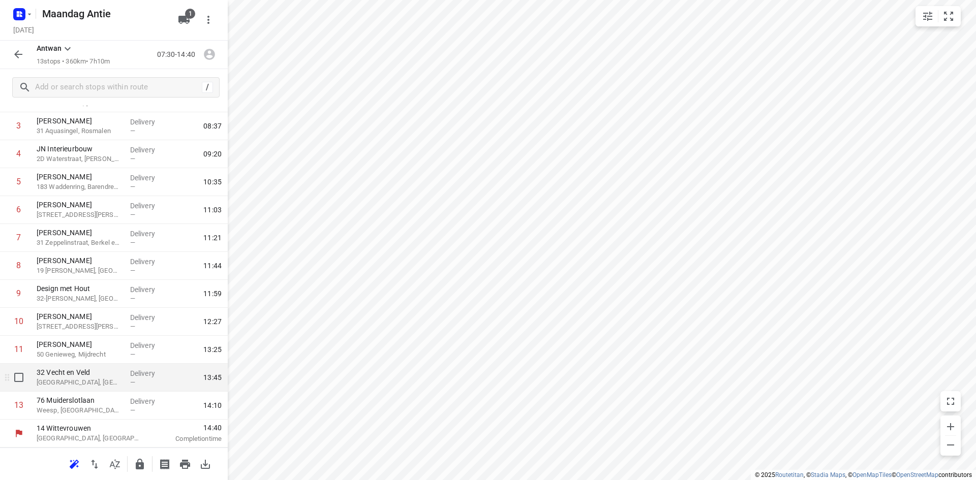
click at [81, 381] on p "[GEOGRAPHIC_DATA], [GEOGRAPHIC_DATA]" at bounding box center [79, 383] width 85 height 10
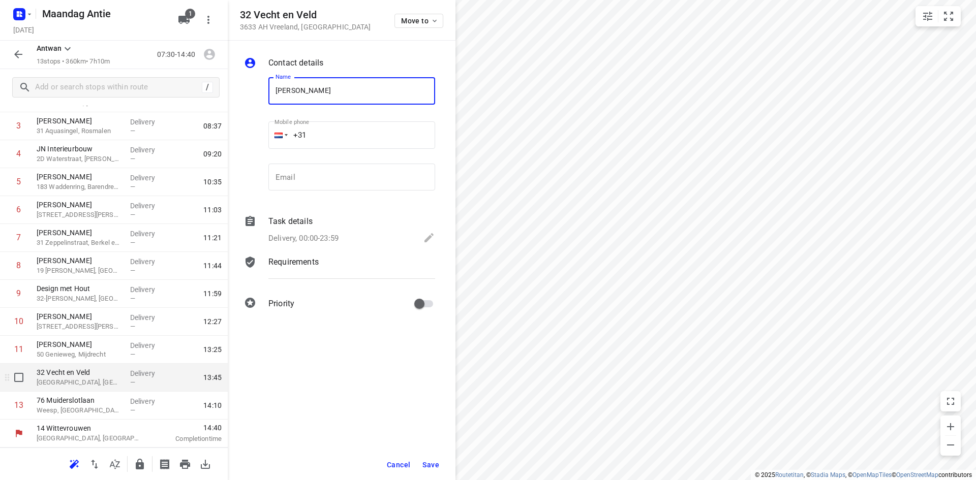
type input "[PERSON_NAME]"
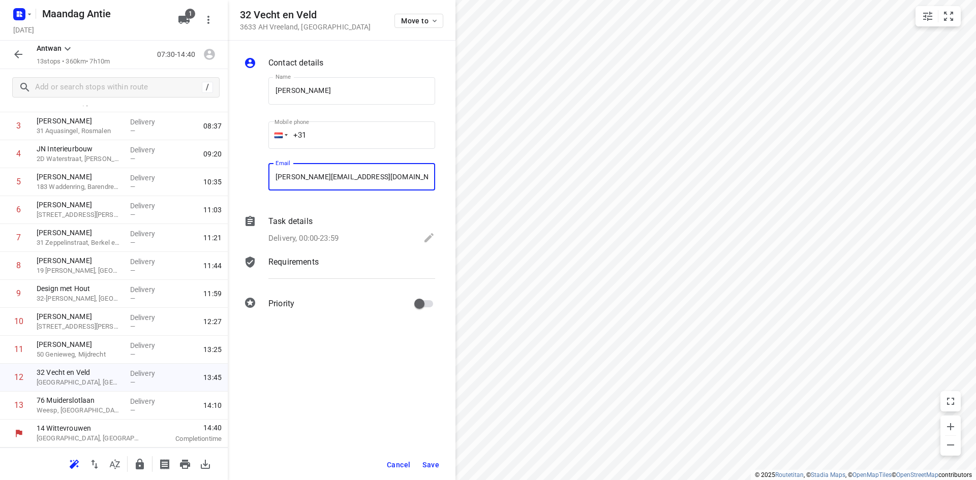
type input "[PERSON_NAME][EMAIL_ADDRESS][DOMAIN_NAME]"
click at [436, 463] on span "Save" at bounding box center [430, 465] width 17 height 8
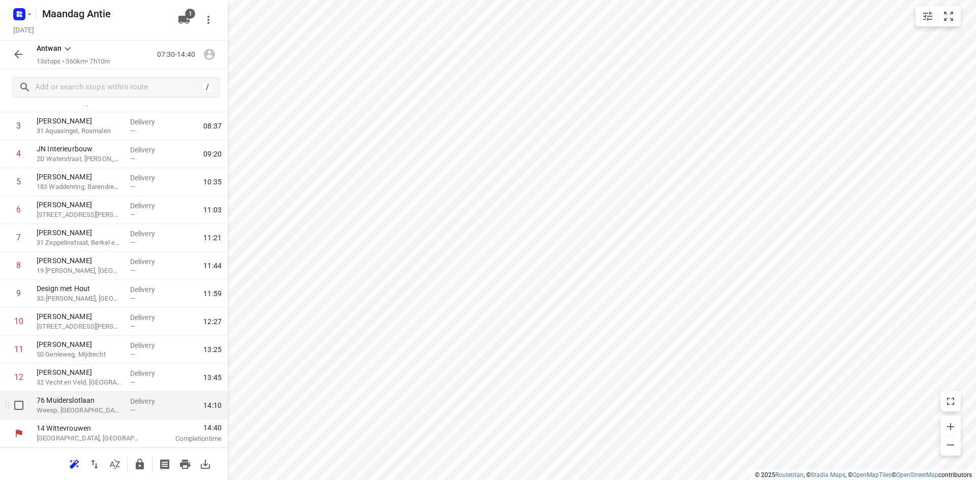
click at [93, 409] on p "Weesp, [GEOGRAPHIC_DATA]" at bounding box center [79, 411] width 85 height 10
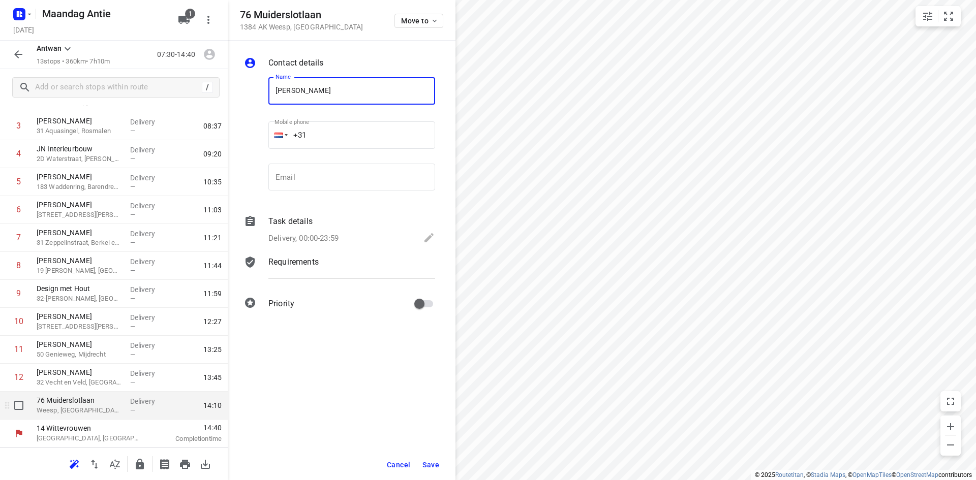
type input "[PERSON_NAME]"
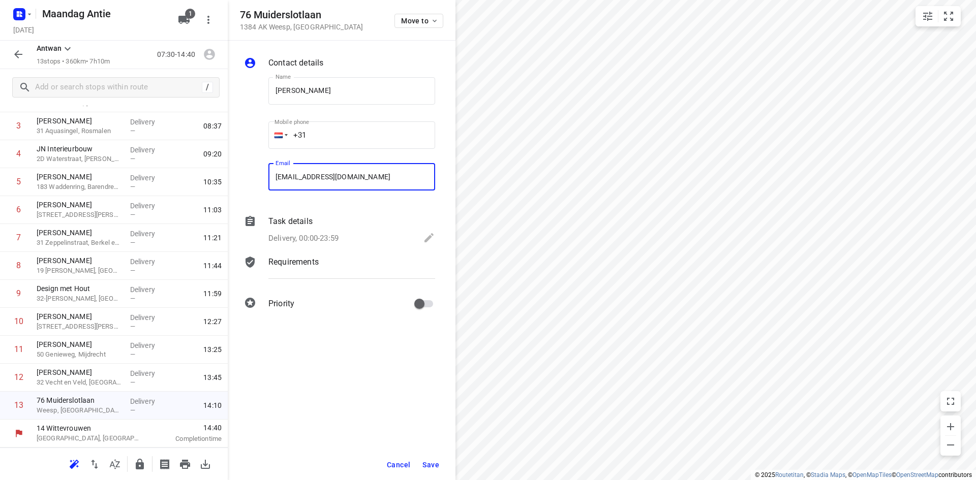
type input "[EMAIL_ADDRESS][DOMAIN_NAME]"
click at [439, 468] on span "Save" at bounding box center [430, 465] width 17 height 8
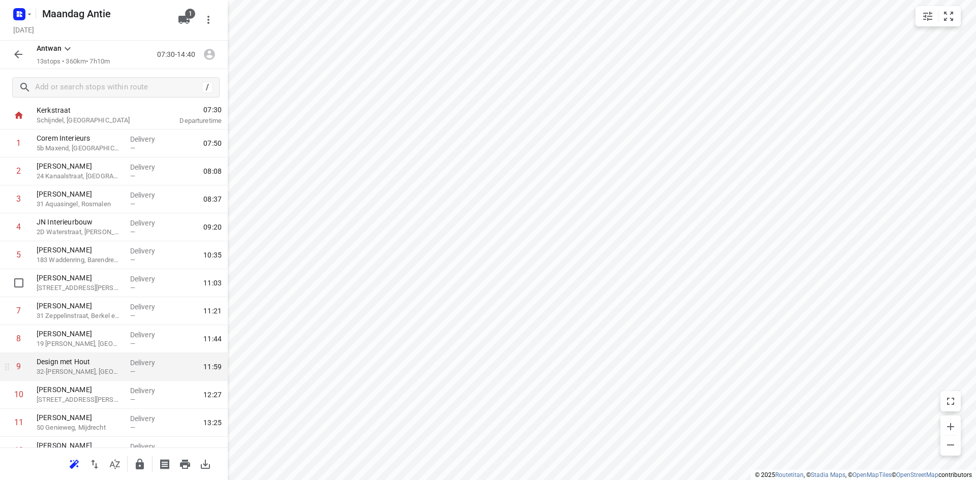
scroll to position [0, 0]
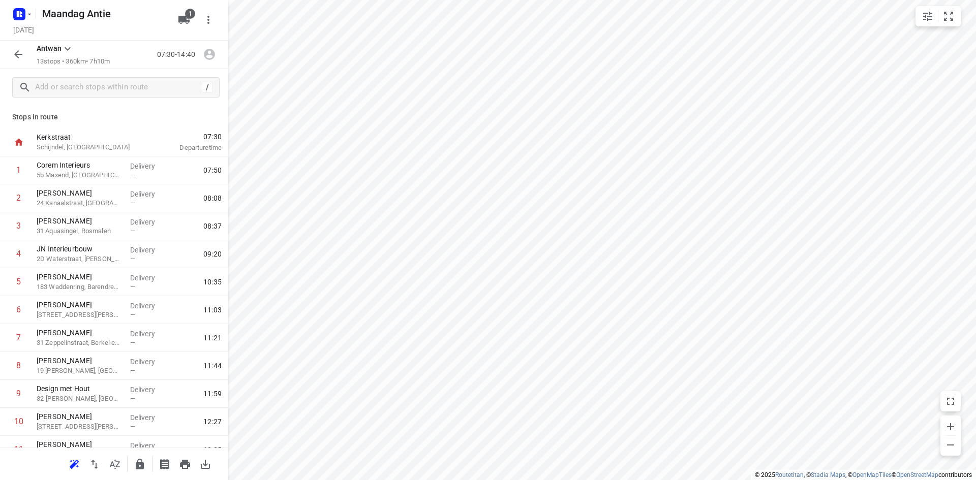
click at [75, 108] on div "Stops in [GEOGRAPHIC_DATA], [GEOGRAPHIC_DATA] 07:30 Departure time 1 Corem Inte…" at bounding box center [114, 277] width 228 height 342
click at [134, 112] on p "Stops in route" at bounding box center [113, 117] width 203 height 11
click at [12, 53] on icon "button" at bounding box center [18, 54] width 12 height 12
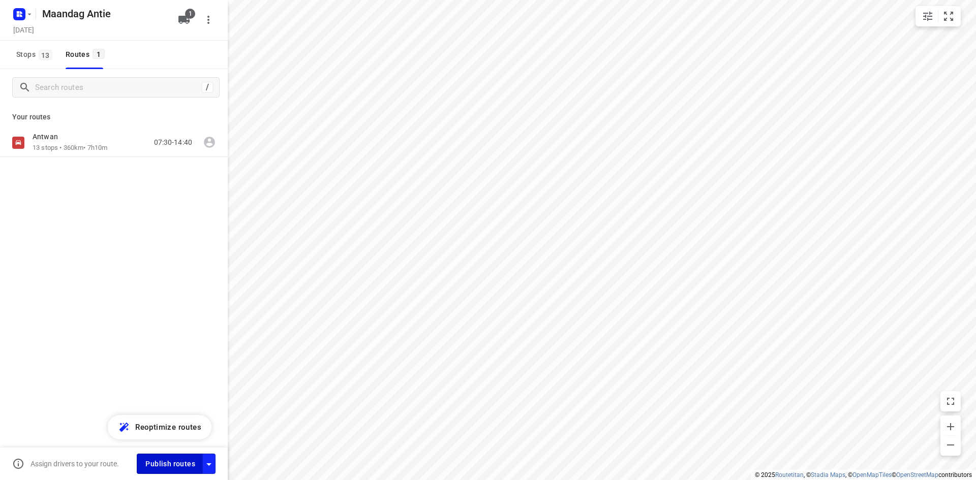
click at [174, 466] on span "Publish routes" at bounding box center [170, 464] width 50 height 13
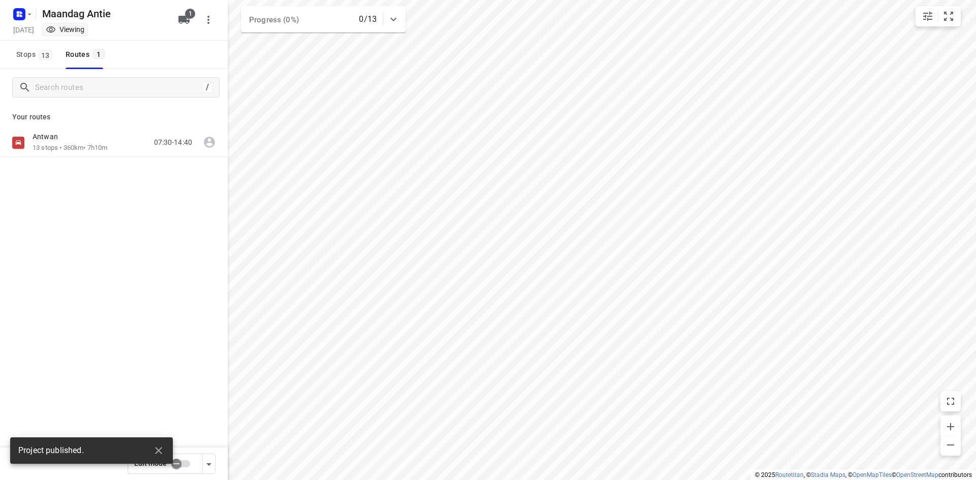
click at [93, 192] on div "Antwan 13 stops • 360km • 7h10m 07:30-14:40" at bounding box center [114, 179] width 228 height 100
click at [158, 451] on icon "button" at bounding box center [158, 450] width 7 height 7
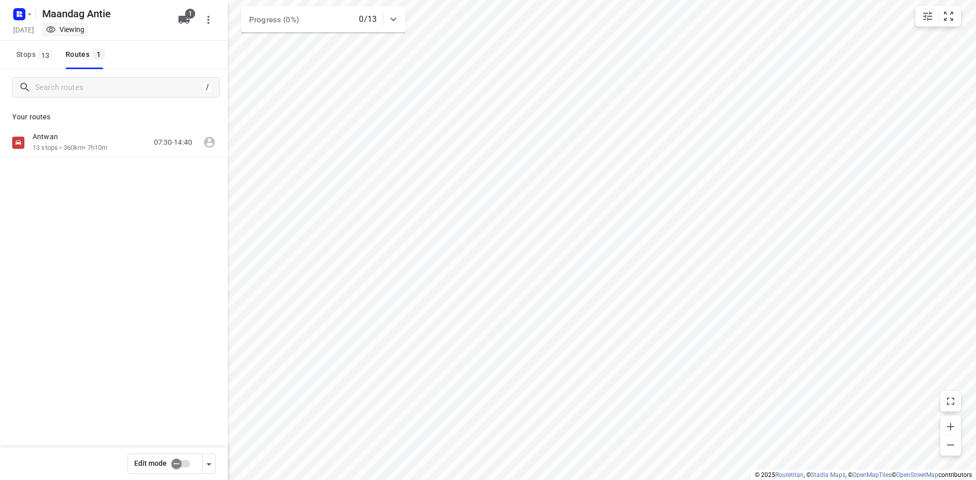
click at [126, 261] on div "/ Your routes Antwan 13 stops • 360km • 7h10m 07:30-14:40" at bounding box center [114, 289] width 228 height 440
click at [83, 150] on p "13 stops • 360km • 7h10m" at bounding box center [70, 148] width 75 height 10
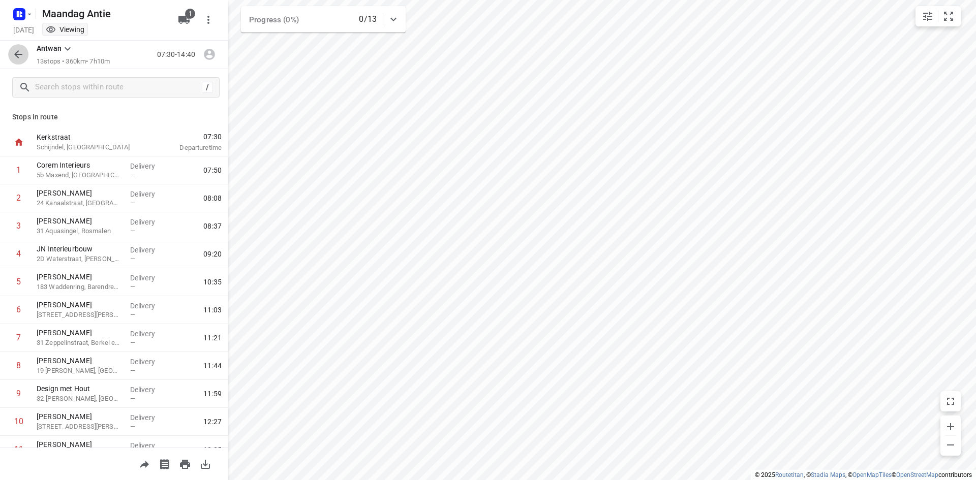
click at [19, 55] on icon "button" at bounding box center [18, 54] width 12 height 12
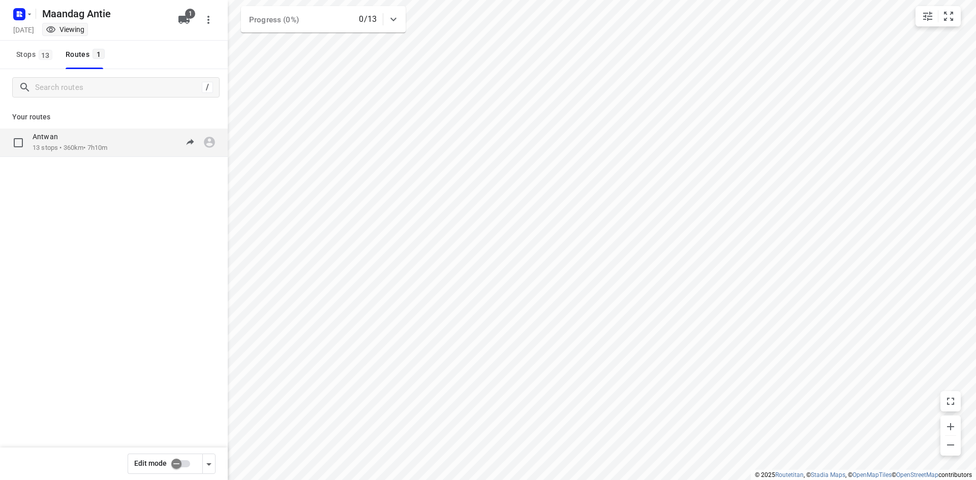
click at [118, 150] on div "Antwan 13 stops • 360km • 7h10m 07:30-14:40" at bounding box center [130, 142] width 195 height 21
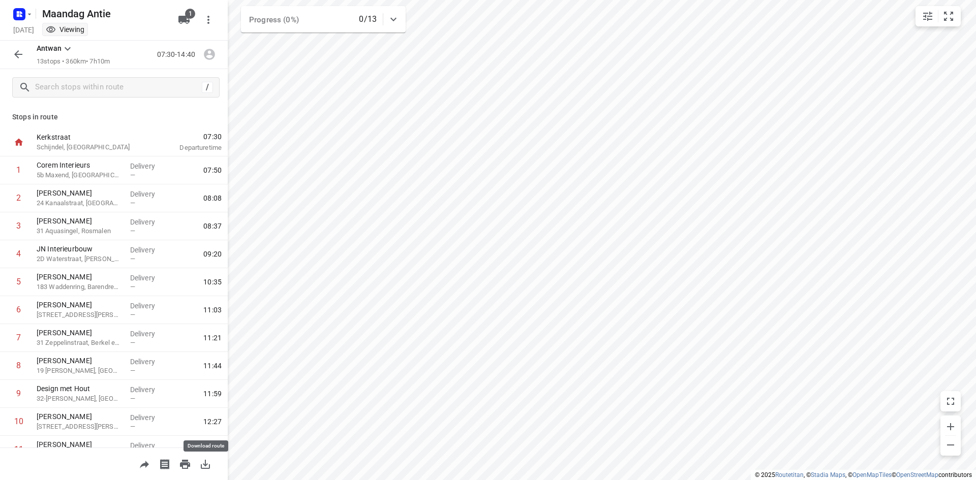
click at [206, 464] on icon "button" at bounding box center [205, 465] width 12 height 12
click at [23, 53] on icon "button" at bounding box center [18, 54] width 12 height 12
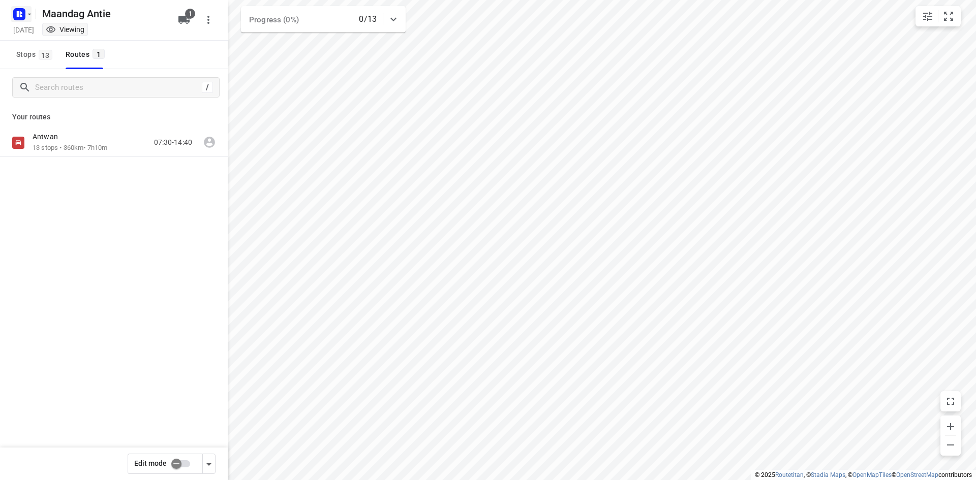
click at [20, 16] on icon "button" at bounding box center [21, 15] width 3 height 3
click at [34, 39] on p "Back to projects" at bounding box center [62, 36] width 57 height 12
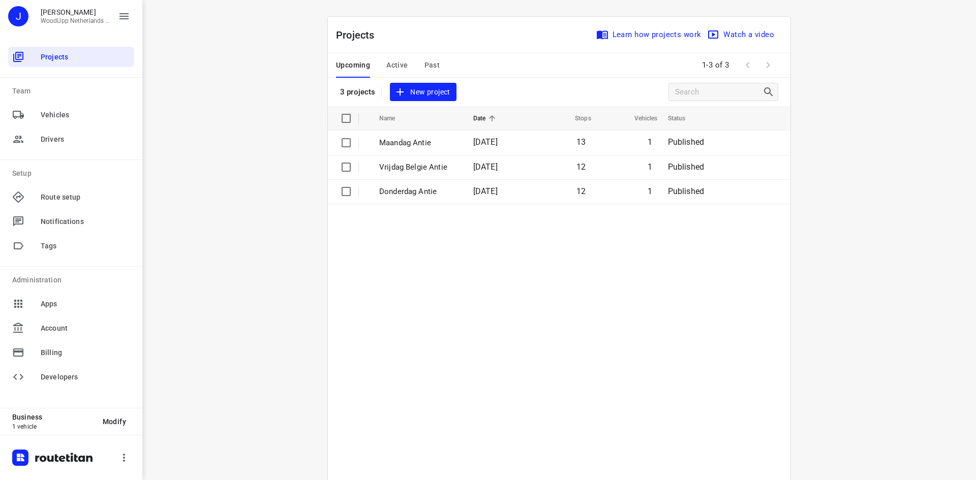
click at [238, 81] on div "i © 2025 Routetitan , © Stadia Maps , © OpenMapTiles © OpenStreetMap contributo…" at bounding box center [559, 240] width 834 height 480
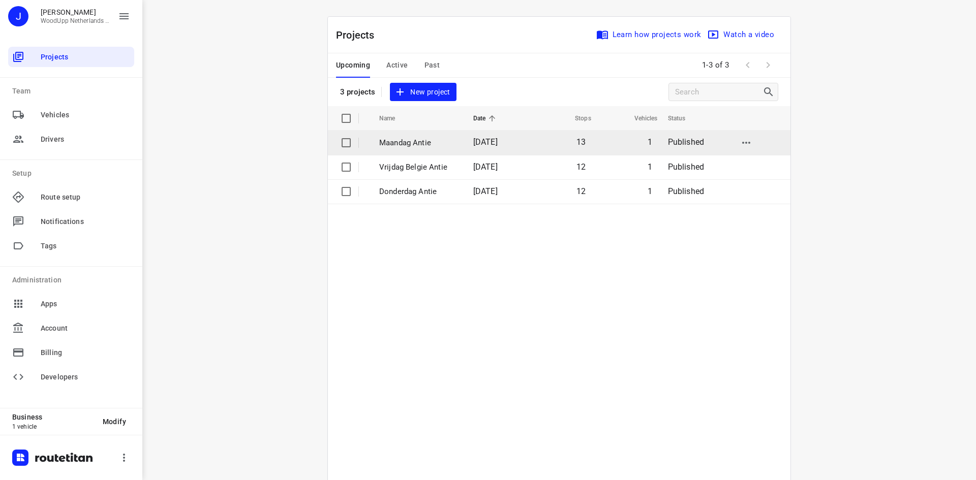
click at [419, 147] on p "Maandag Antie" at bounding box center [418, 143] width 79 height 12
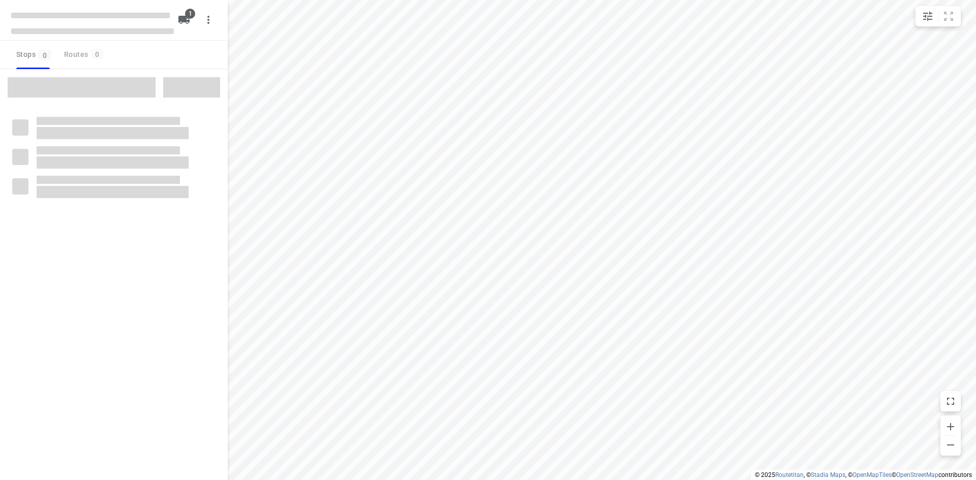
type input "distance"
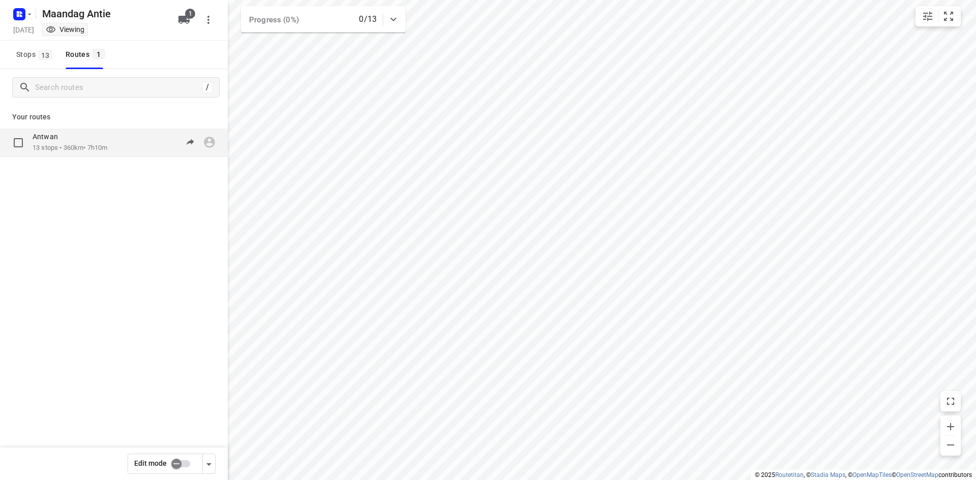
click at [107, 147] on p "13 stops • 360km • 7h10m" at bounding box center [70, 148] width 75 height 10
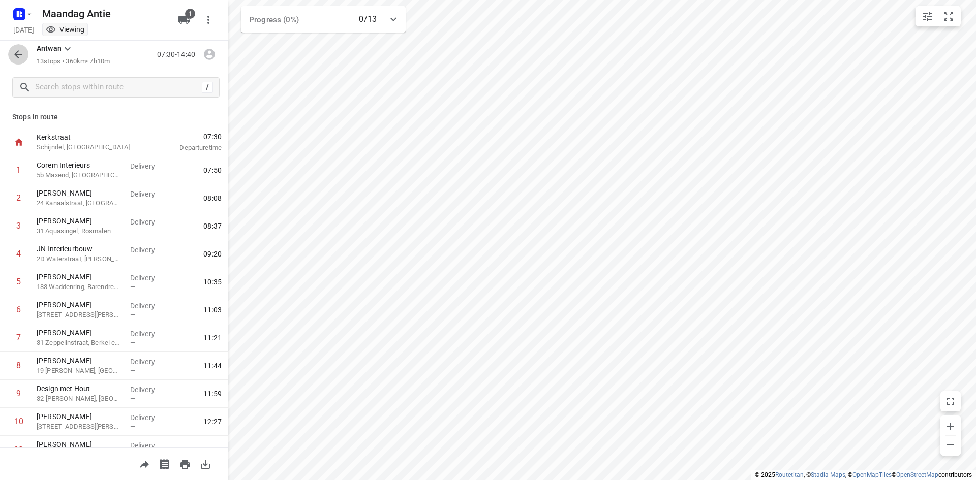
click at [11, 57] on button "button" at bounding box center [18, 54] width 20 height 20
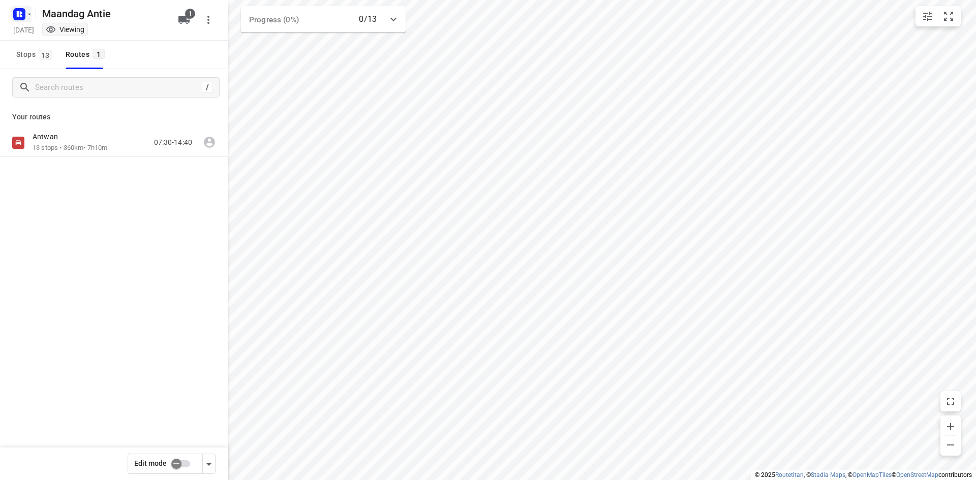
click at [27, 13] on icon "button" at bounding box center [29, 14] width 8 height 8
click at [53, 36] on p "Back to projects" at bounding box center [62, 36] width 57 height 12
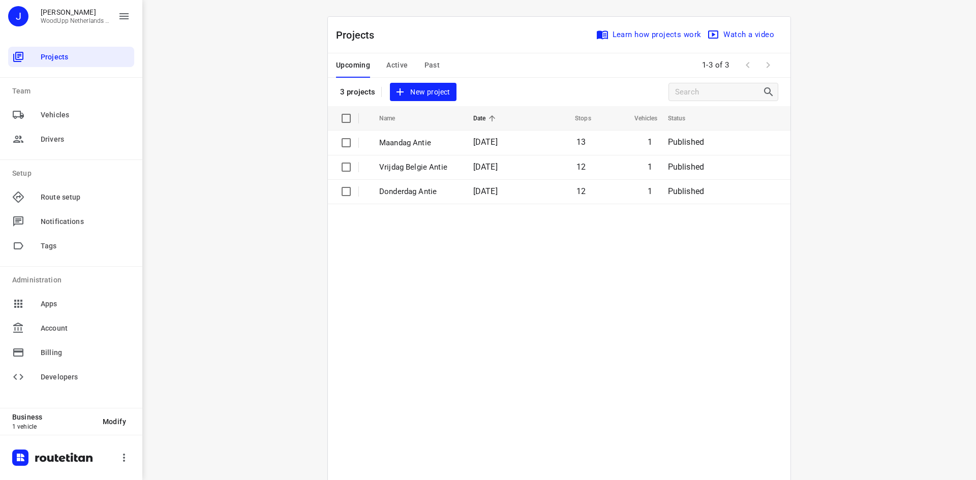
click at [275, 242] on div "i © 2025 Routetitan , © Stadia Maps , © OpenMapTiles © OpenStreetMap contributo…" at bounding box center [559, 240] width 834 height 480
